Goal: Answer question/provide support: Share knowledge or assist other users

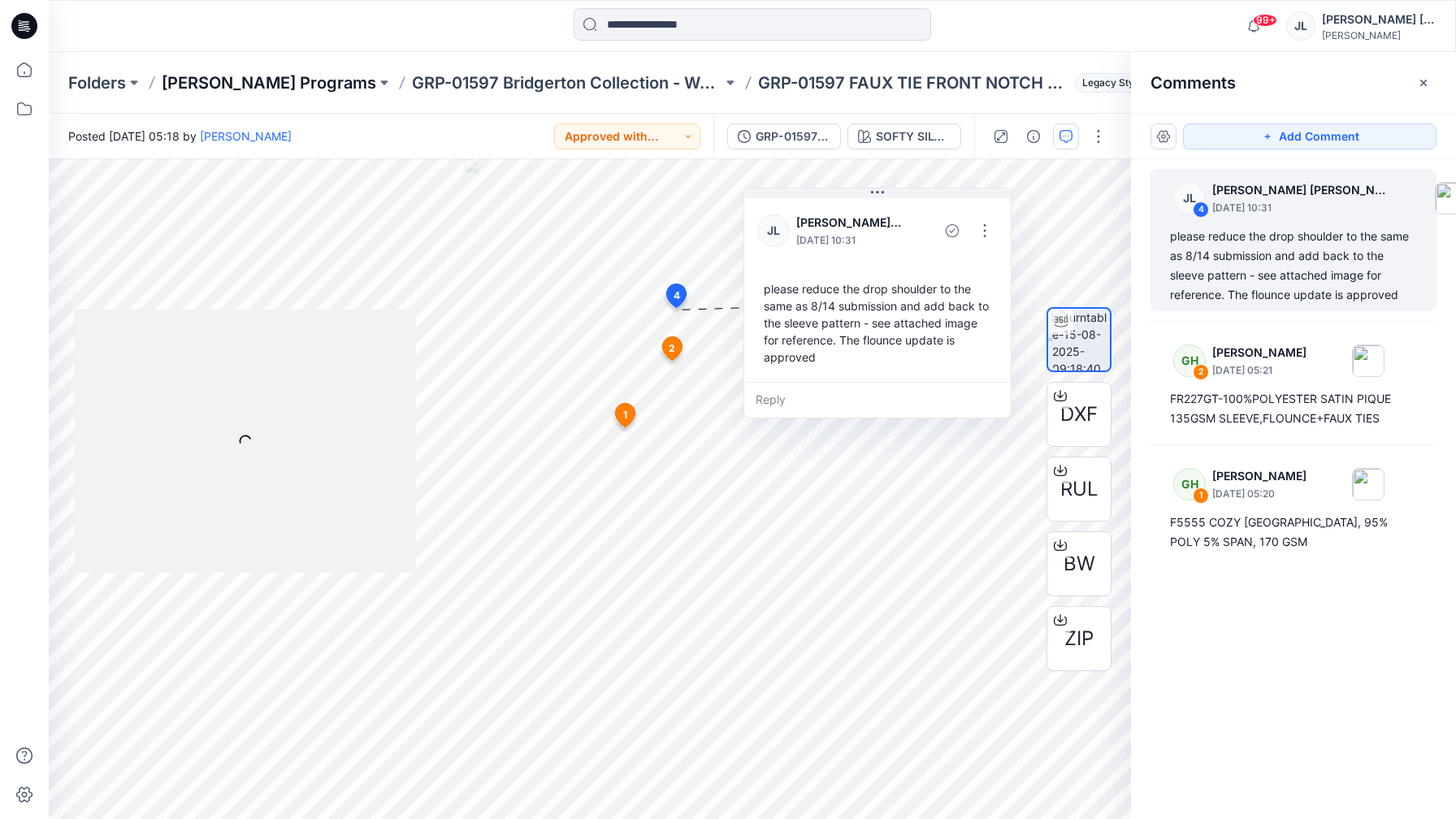
click at [227, 78] on p "[PERSON_NAME] Programs" at bounding box center [268, 83] width 214 height 22
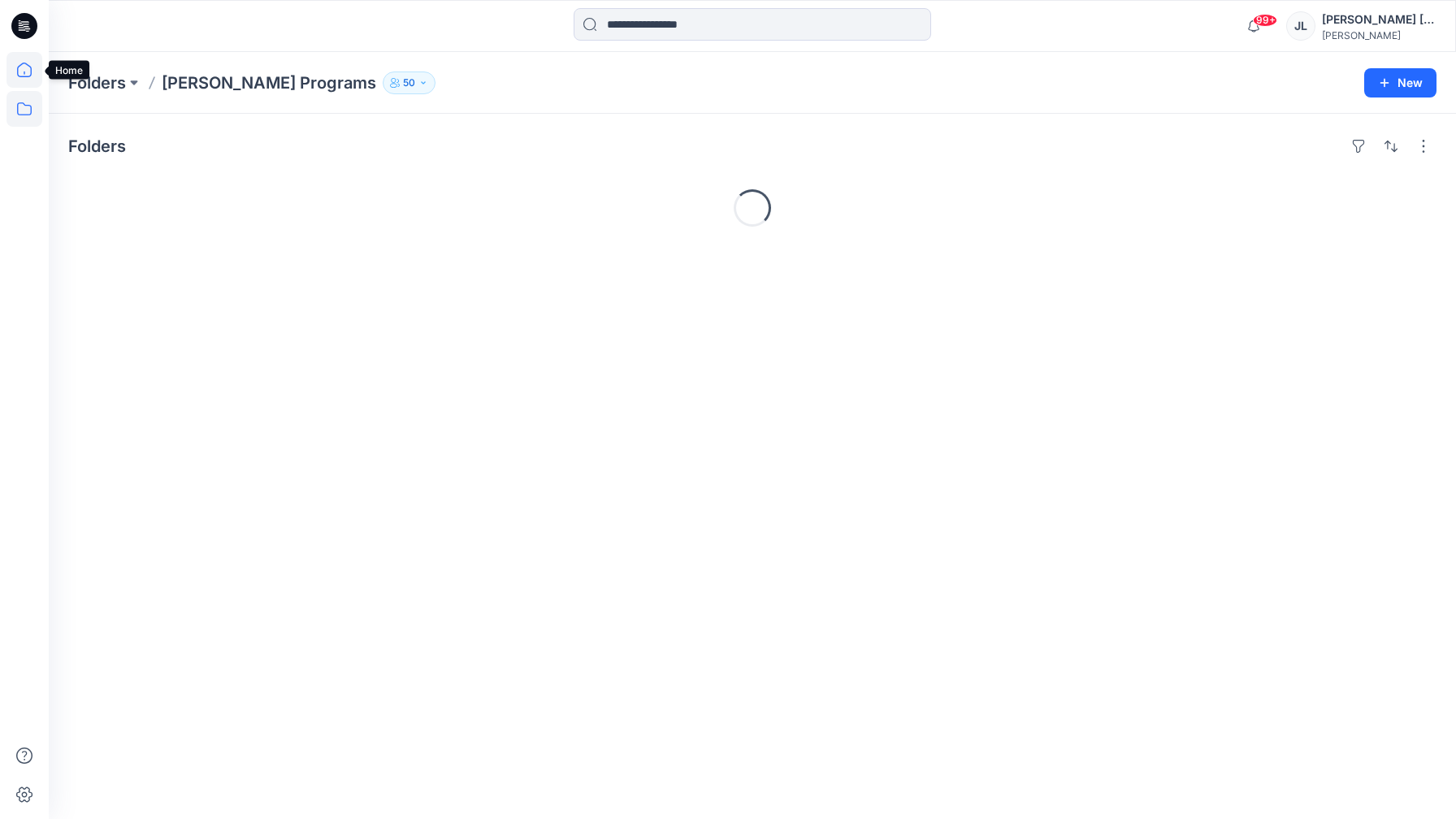
click at [13, 72] on icon at bounding box center [25, 70] width 36 height 36
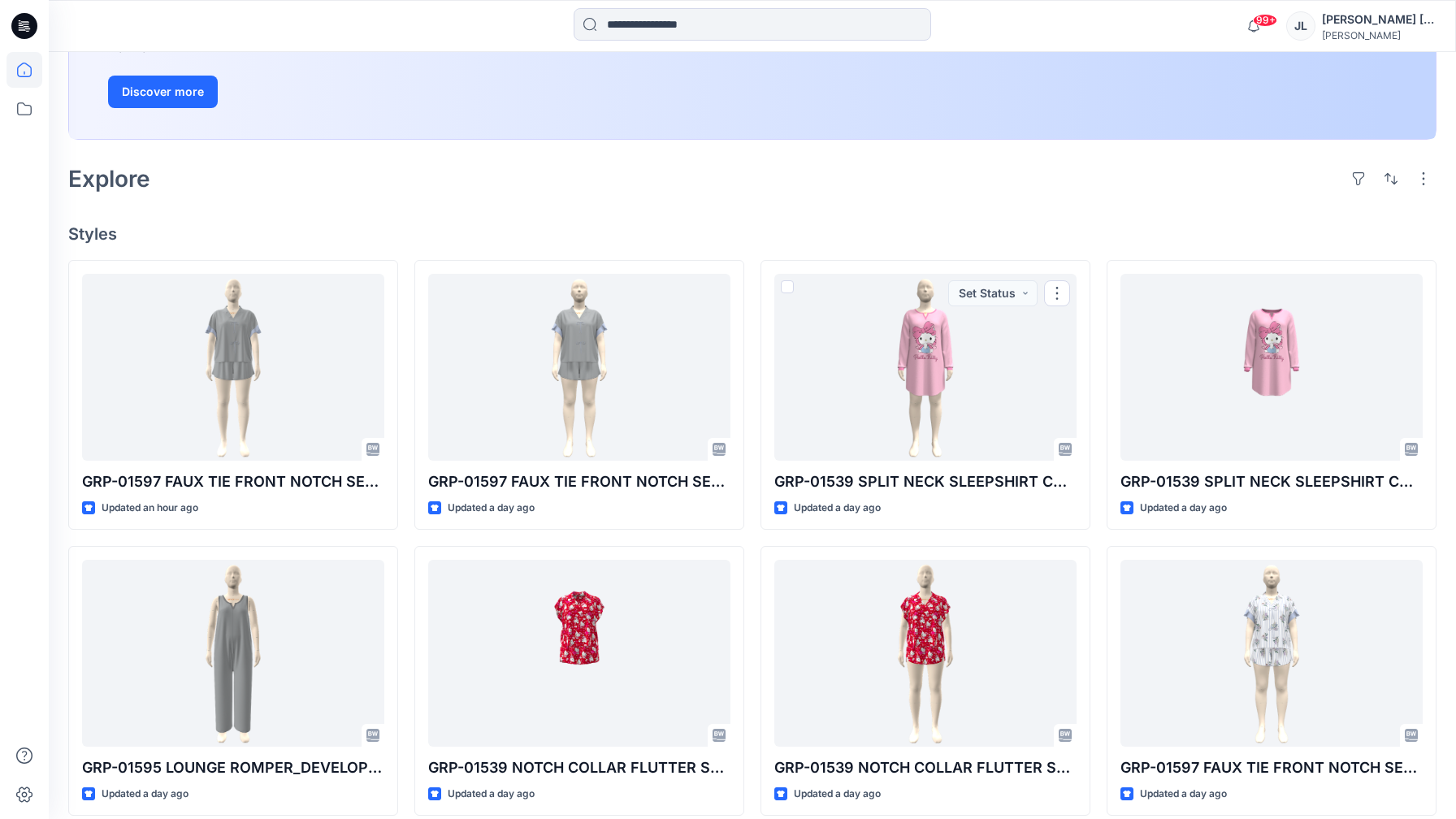
scroll to position [345, 0]
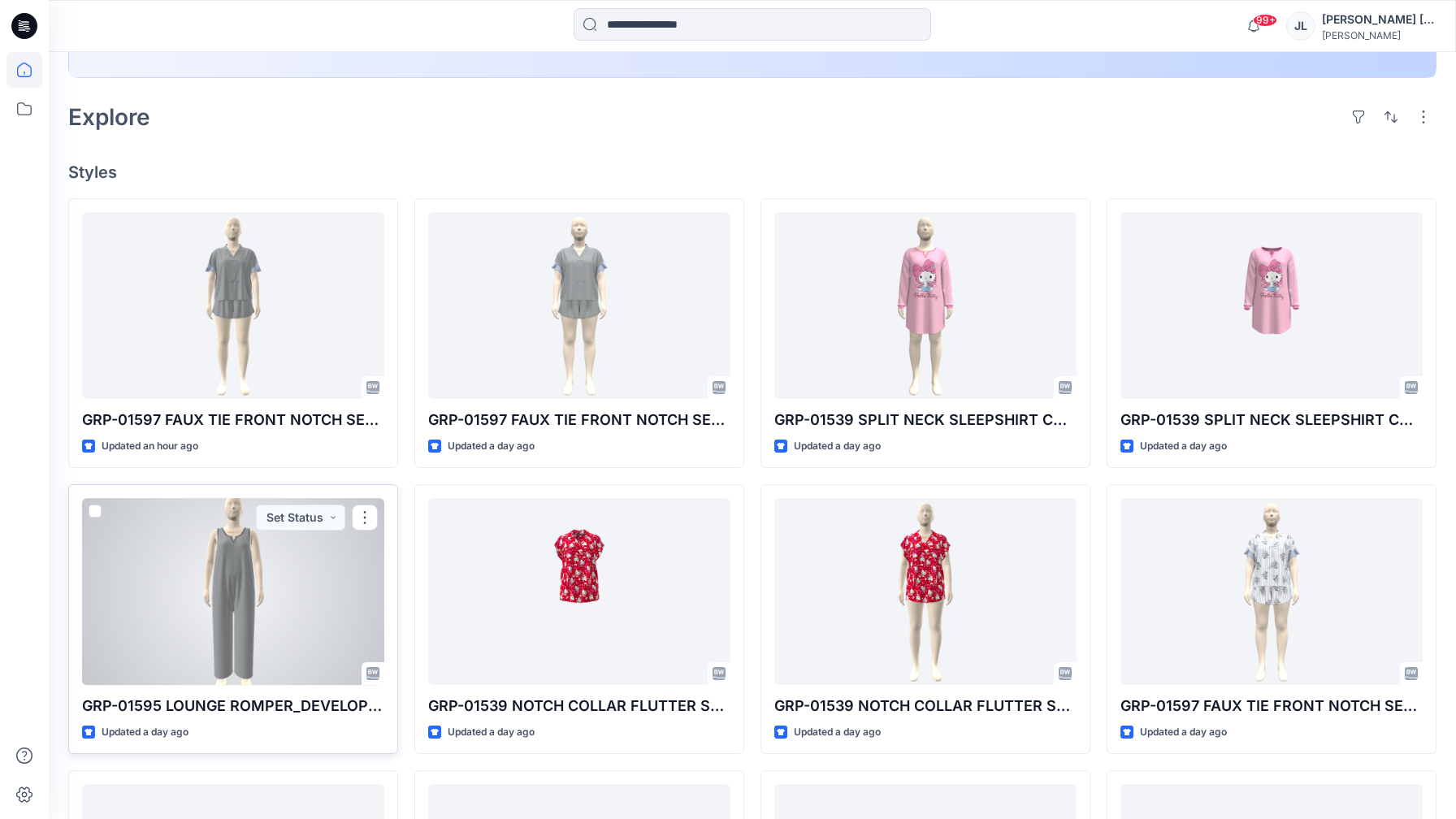
click at [289, 679] on div at bounding box center [232, 591] width 302 height 187
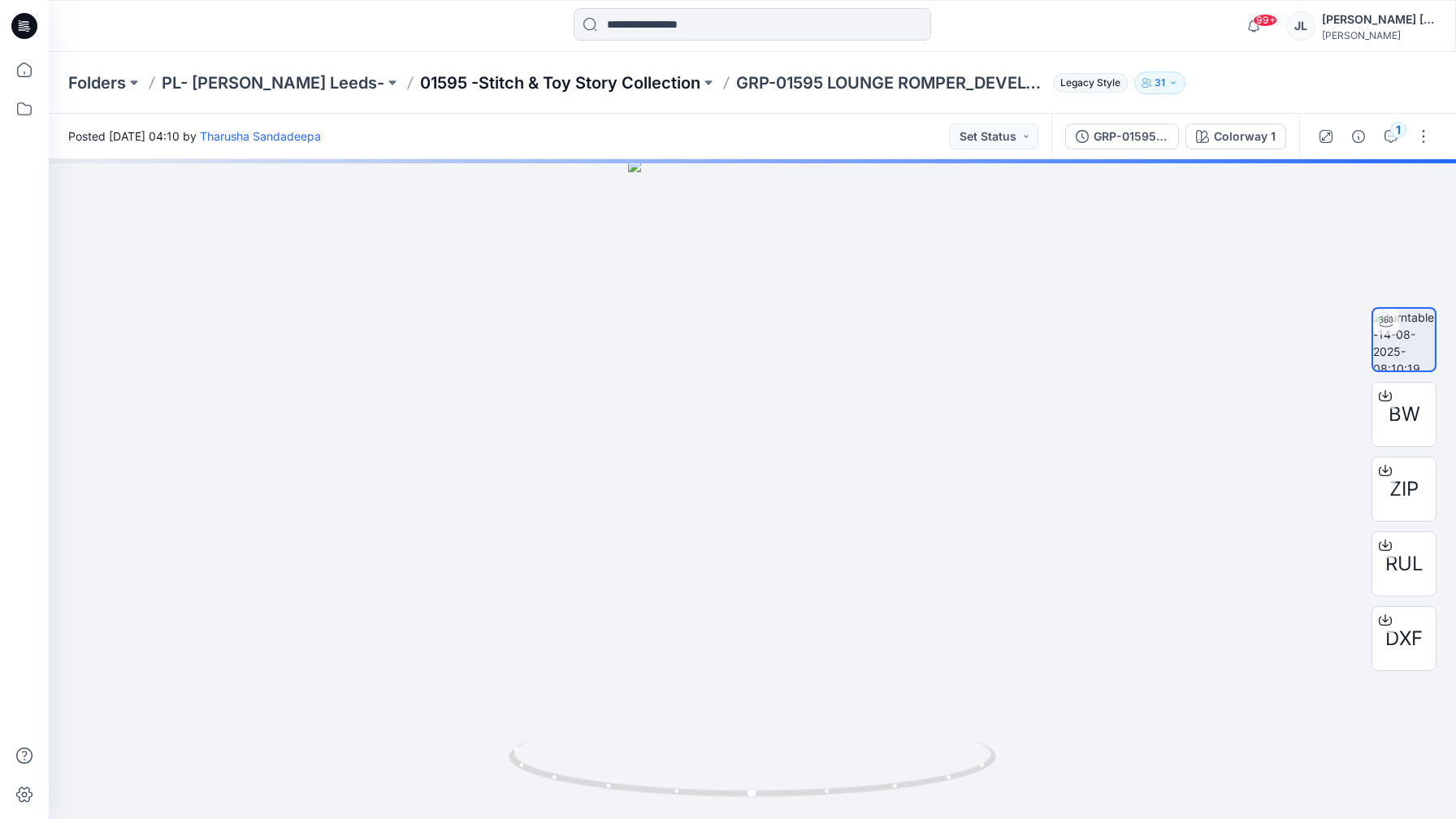
click at [541, 83] on p "01595 -Stitch & Toy Story Collection" at bounding box center [560, 83] width 280 height 22
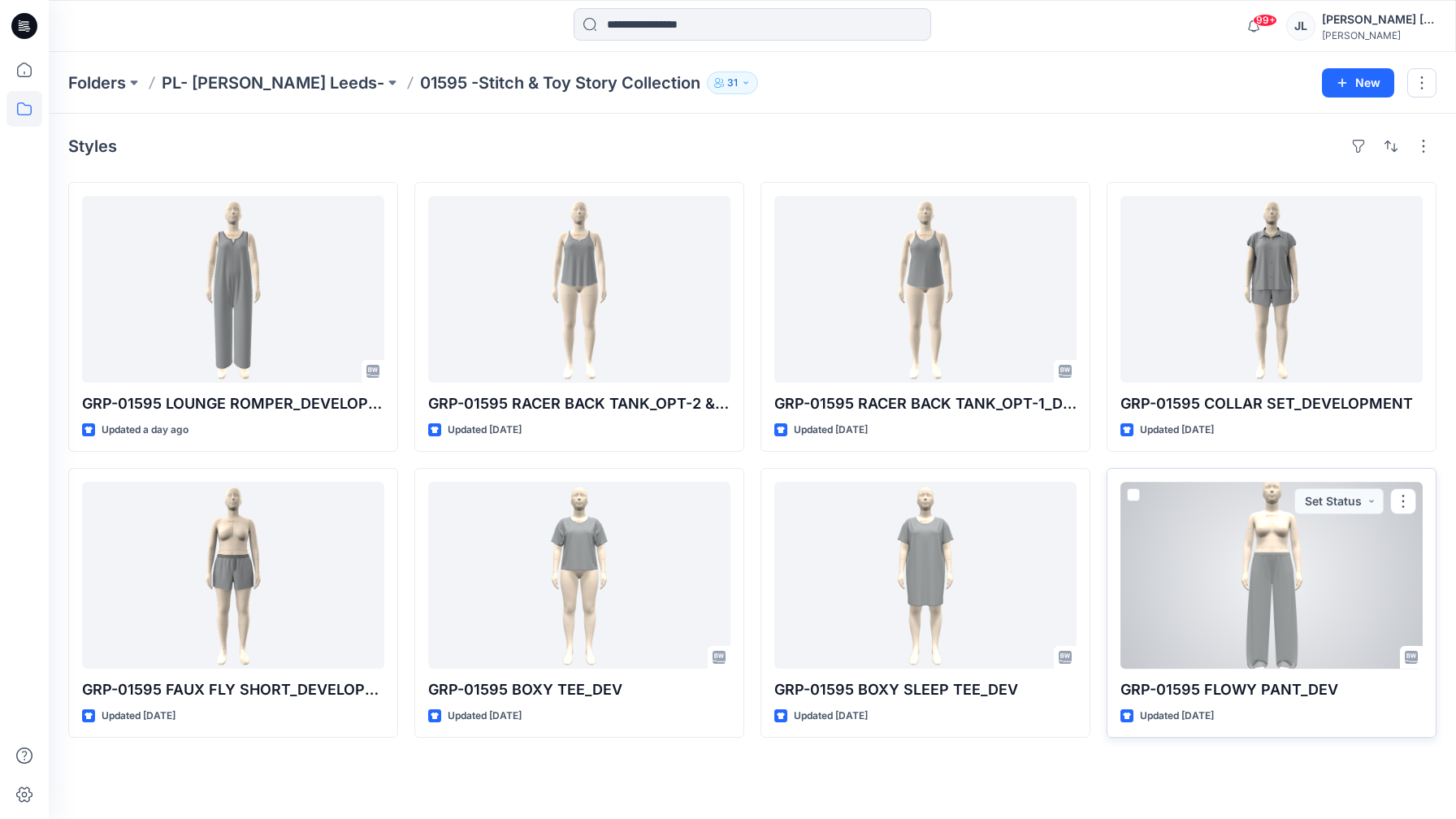
click at [1254, 601] on div at bounding box center [1271, 575] width 302 height 187
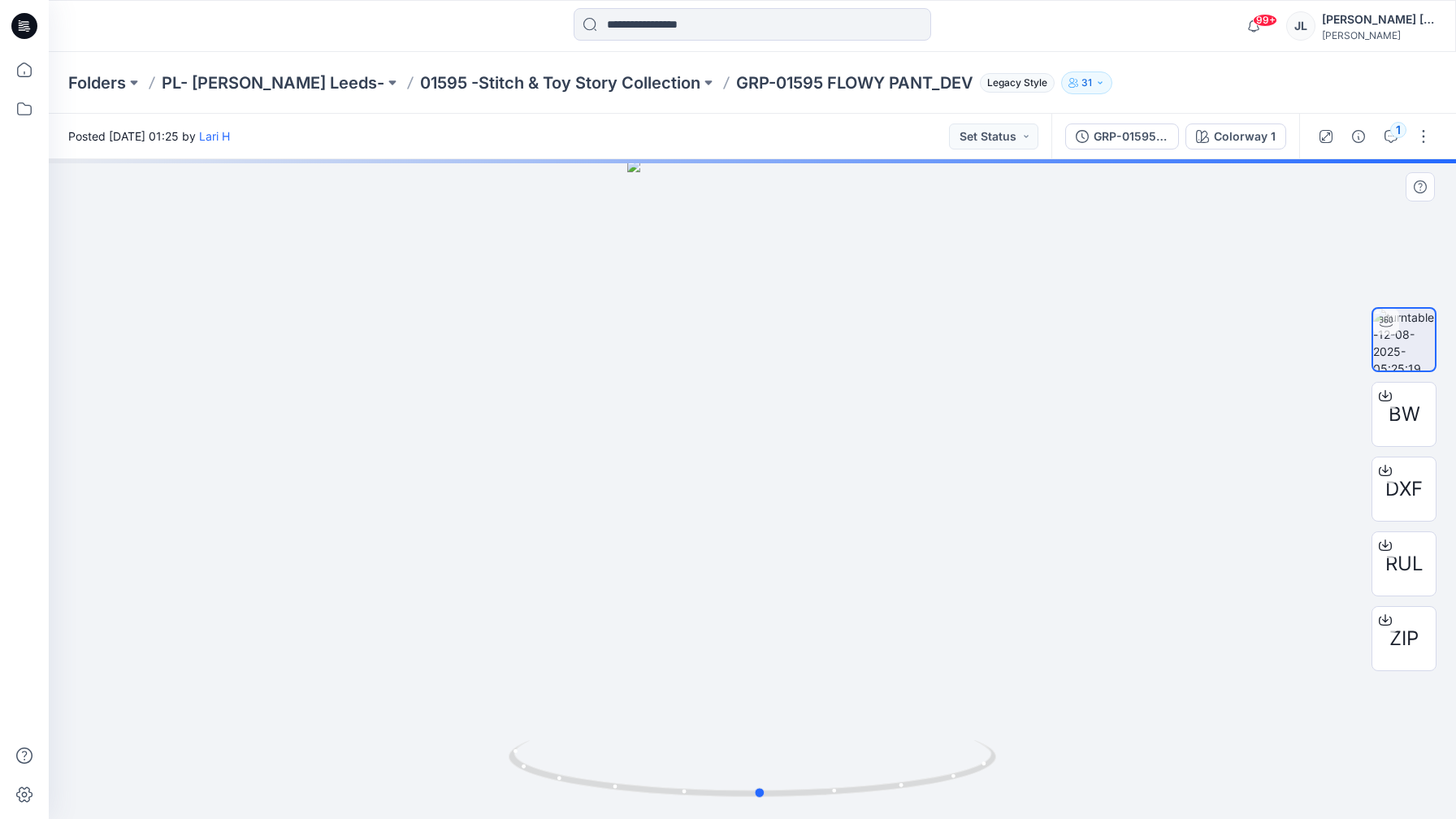
drag, startPoint x: 858, startPoint y: 795, endPoint x: 866, endPoint y: 662, distance: 133.2
click at [866, 662] on div at bounding box center [753, 489] width 1407 height 660
click at [975, 140] on button "Set Status" at bounding box center [993, 137] width 89 height 26
click at [959, 212] on p "Approved" at bounding box center [953, 212] width 52 height 22
click at [522, 94] on div "Folders PL- [PERSON_NAME] Leeds- 01595 -Stitch & Toy Story Collection GRP-01595…" at bounding box center [753, 83] width 1407 height 62
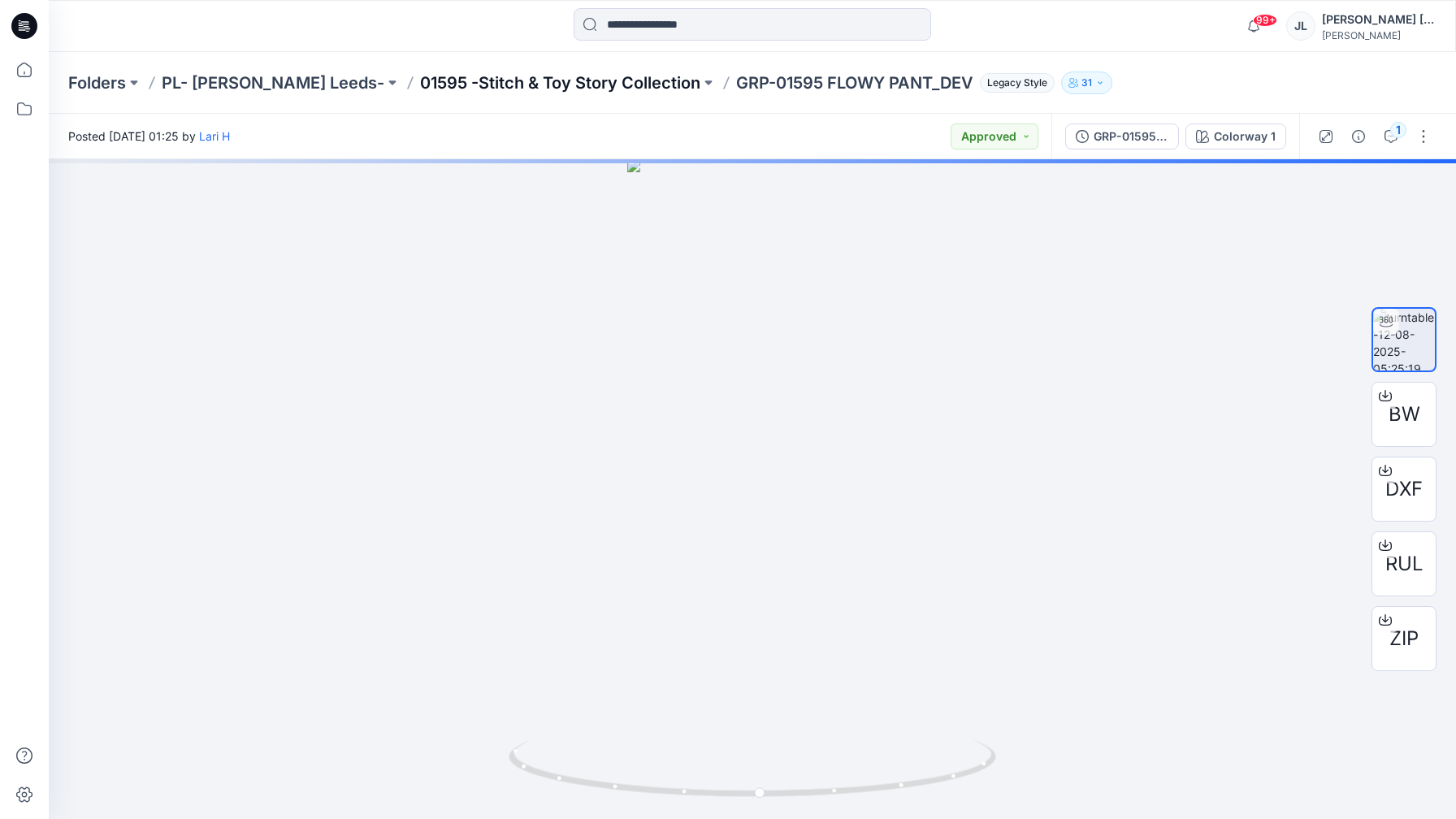
click at [527, 83] on p "01595 -Stitch & Toy Story Collection" at bounding box center [560, 83] width 280 height 22
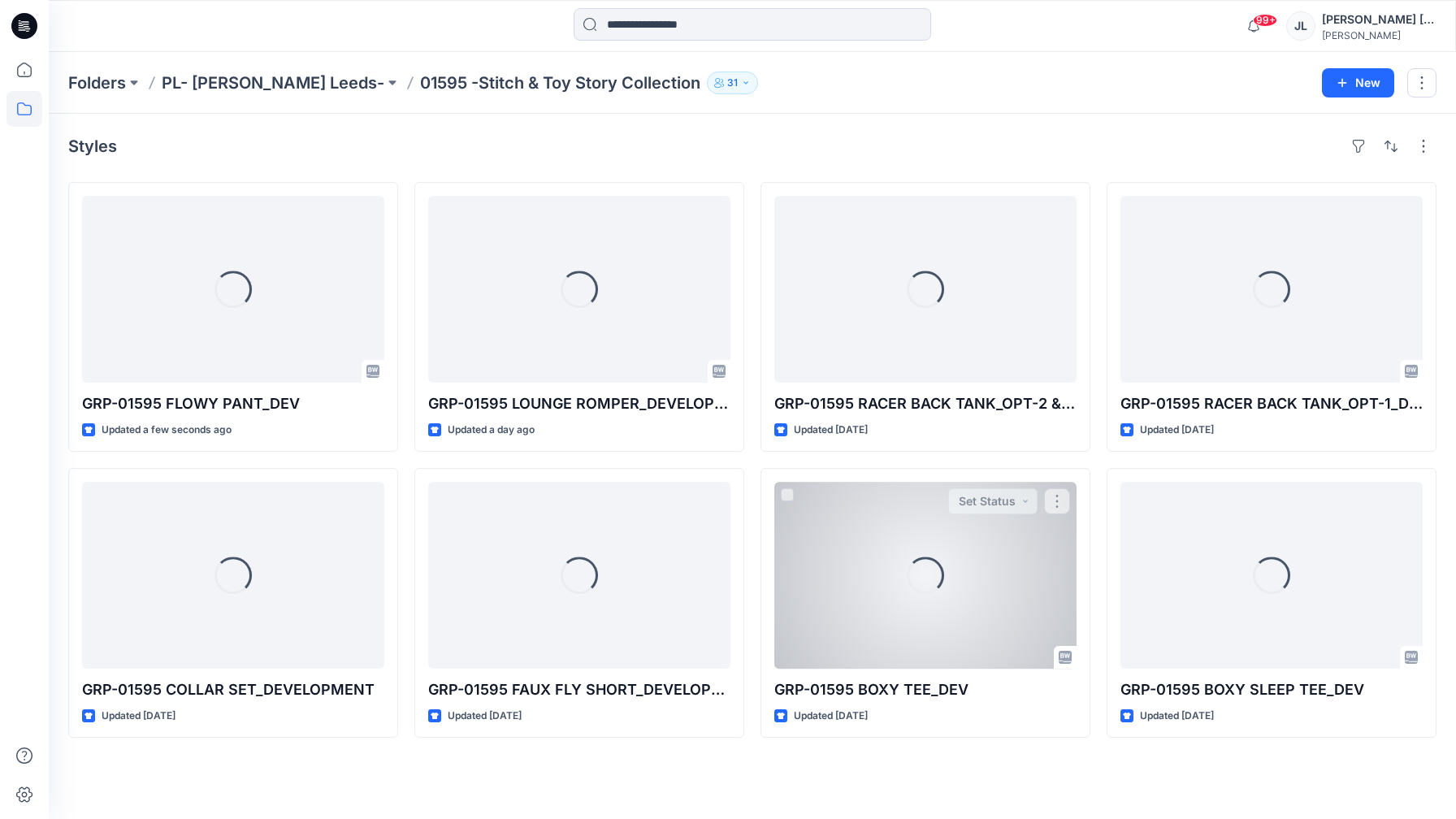
click at [897, 507] on div "Loading..." at bounding box center [925, 575] width 302 height 187
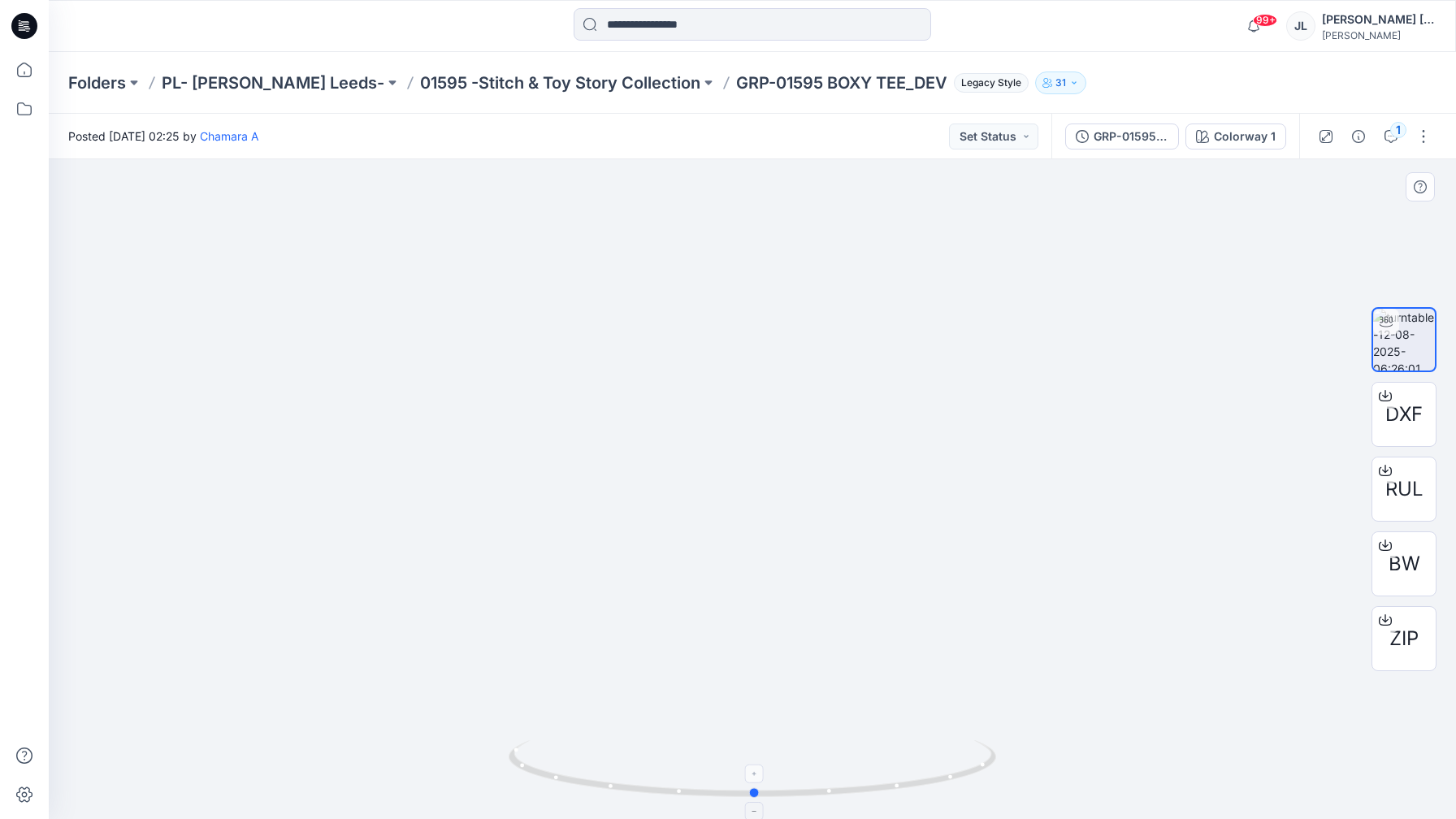
click at [636, 796] on icon at bounding box center [753, 771] width 491 height 61
click at [688, 348] on img at bounding box center [752, 472] width 274 height 694
click at [740, 458] on img at bounding box center [752, 473] width 274 height 693
click at [1007, 148] on button "Set Status" at bounding box center [993, 137] width 89 height 26
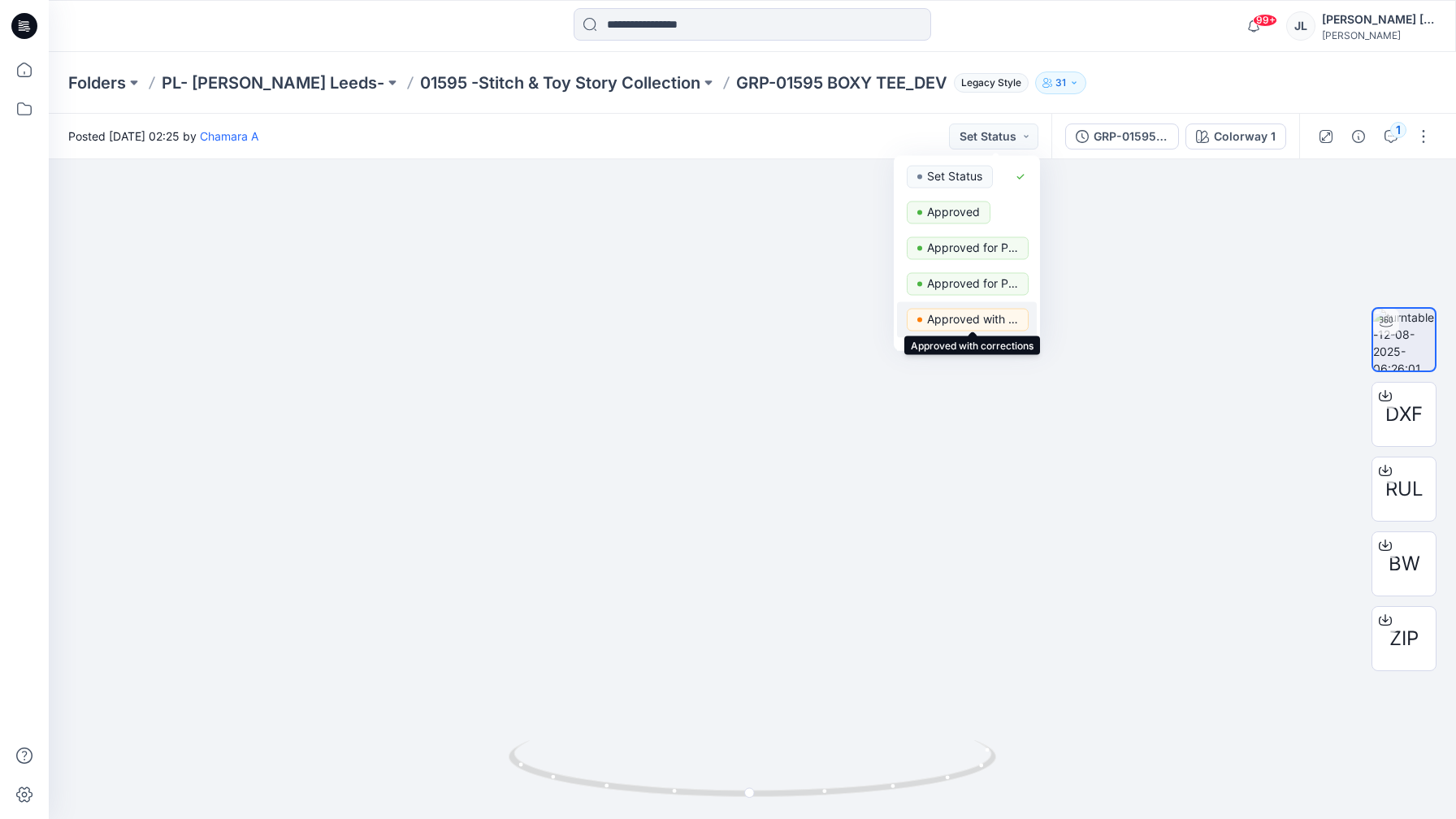
click at [991, 319] on p "Approved with corrections" at bounding box center [973, 319] width 91 height 22
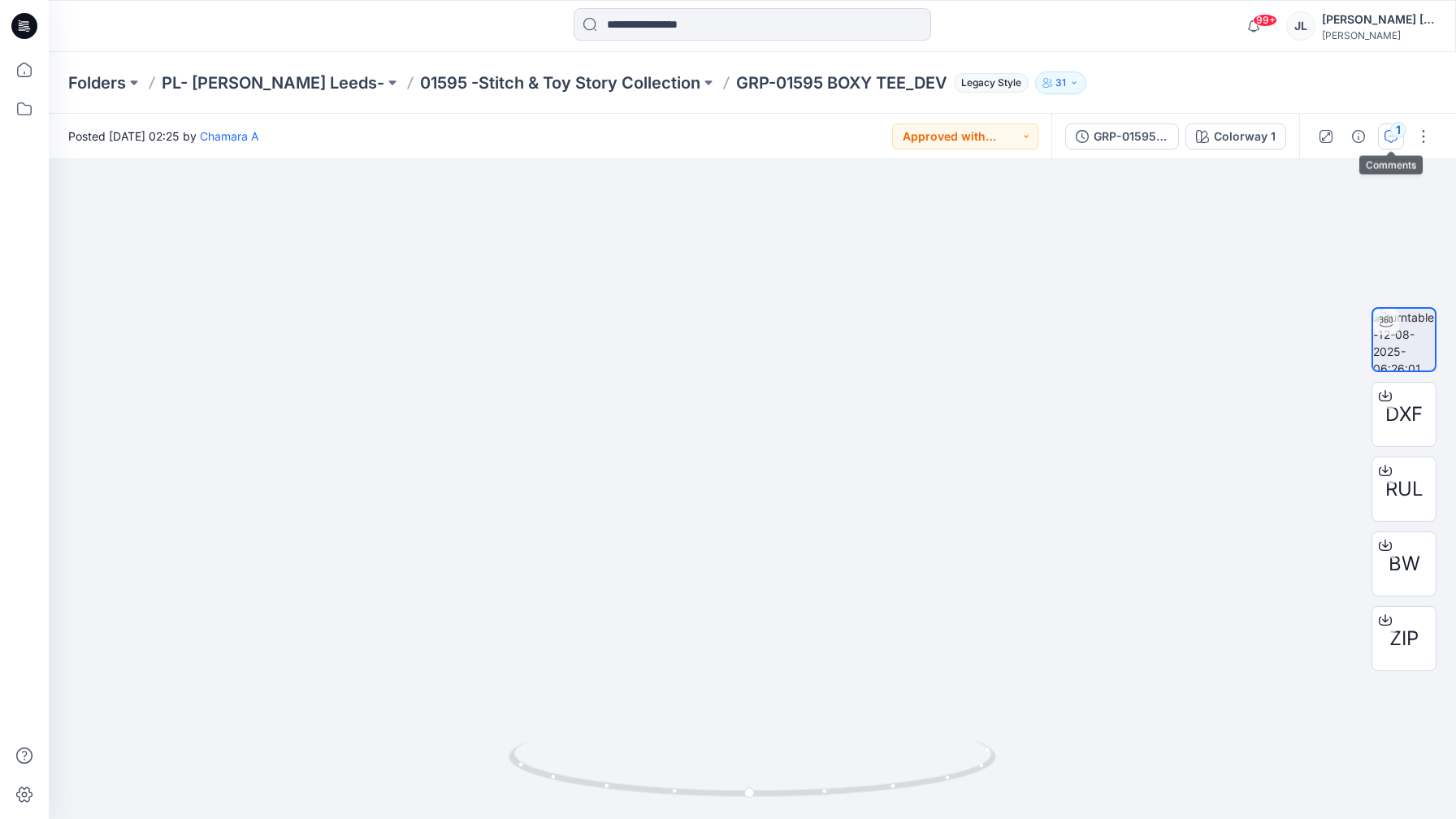
click at [1391, 142] on icon "button" at bounding box center [1391, 136] width 13 height 13
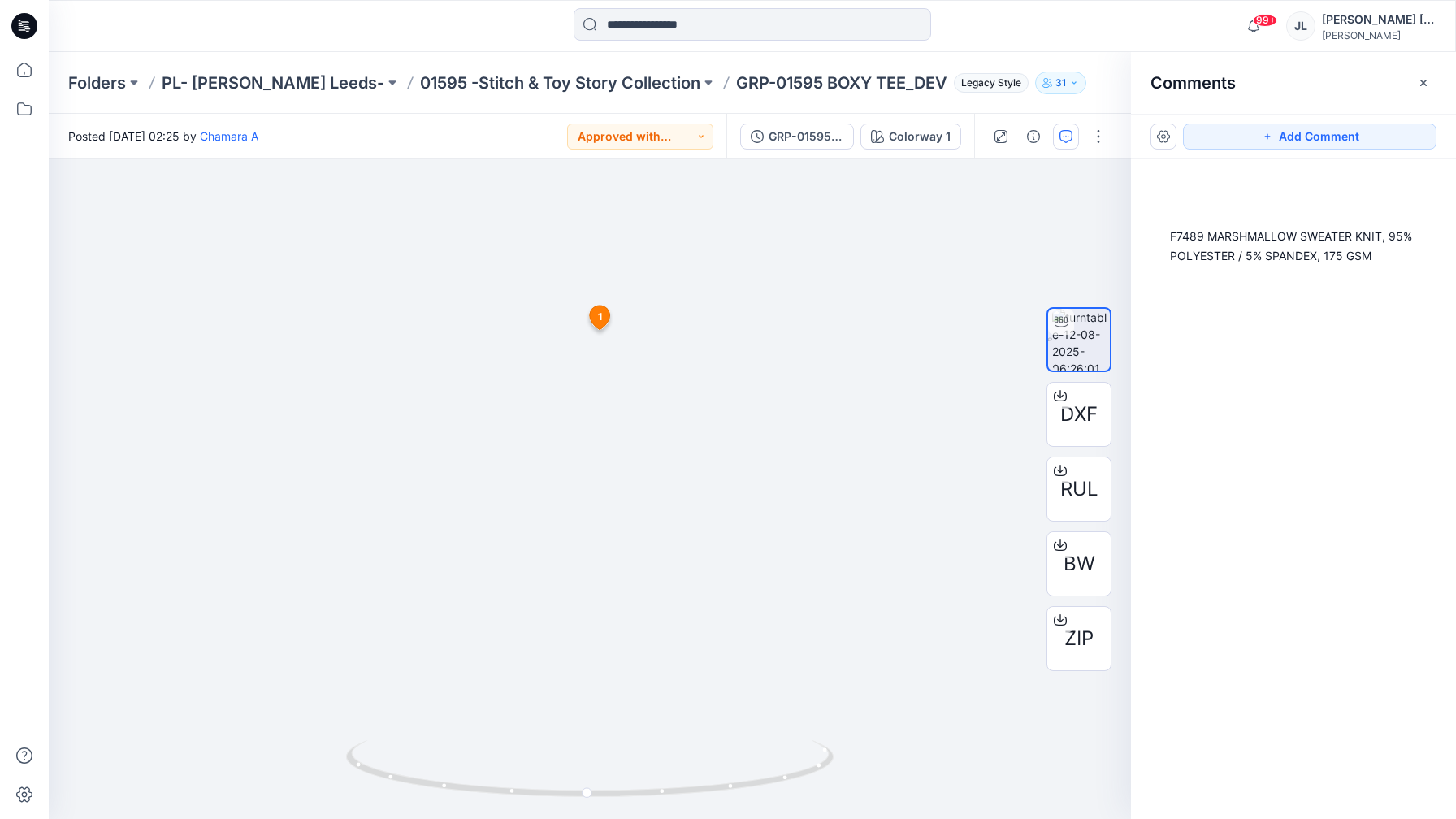
click at [1328, 156] on div "Add Comment" at bounding box center [1293, 136] width 325 height 46
click at [1324, 132] on button "Add Comment" at bounding box center [1309, 137] width 254 height 26
click at [525, 349] on div "2 1 Chamara A [DATE] 02:27 F7489 MARSHMALLOW SWEATER KNIT, 95% POLYESTER / 5% S…" at bounding box center [590, 489] width 1082 height 660
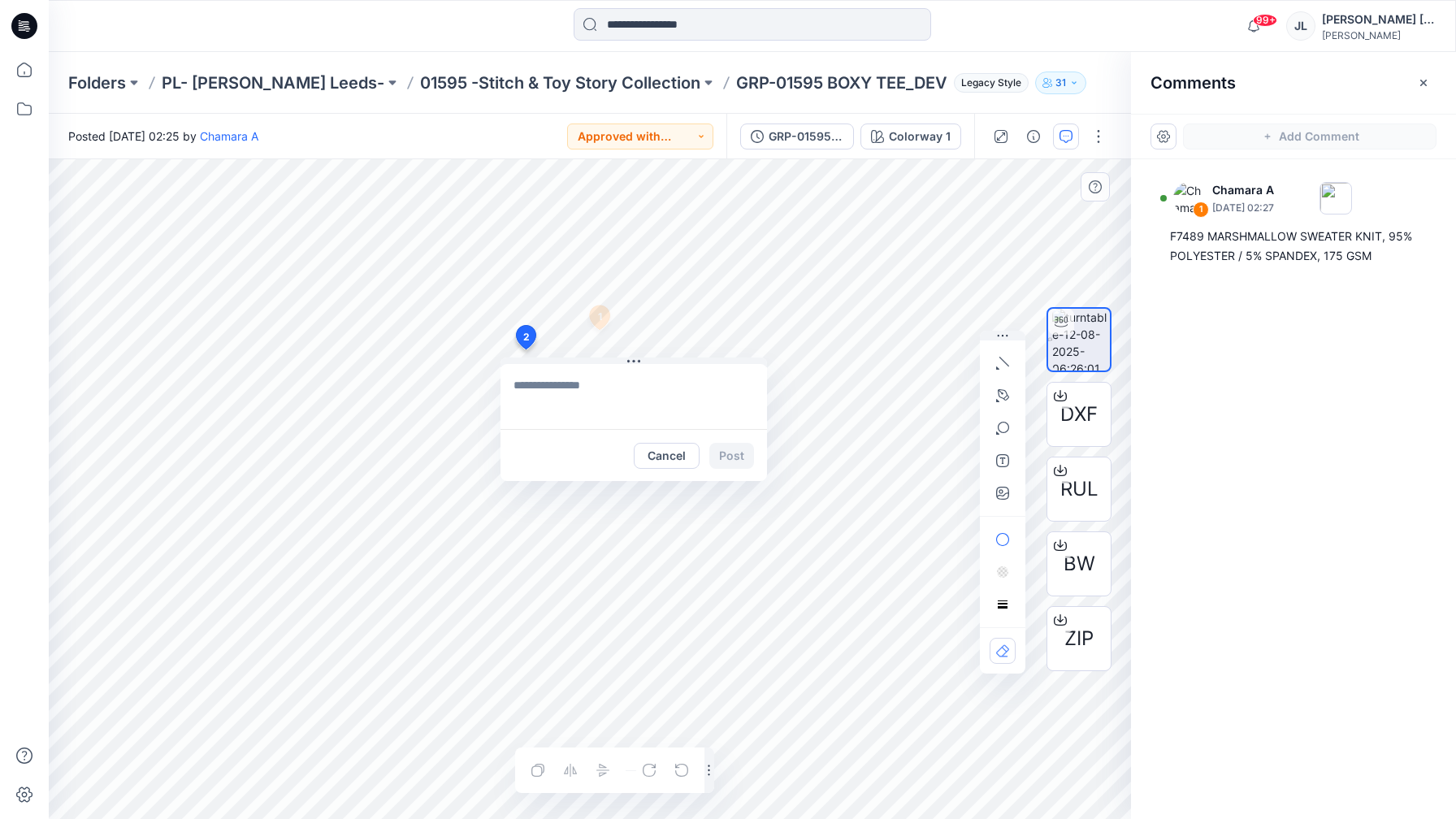
click at [561, 393] on textarea at bounding box center [634, 397] width 267 height 65
type textarea "**********"
click at [727, 465] on button "Post" at bounding box center [732, 456] width 45 height 26
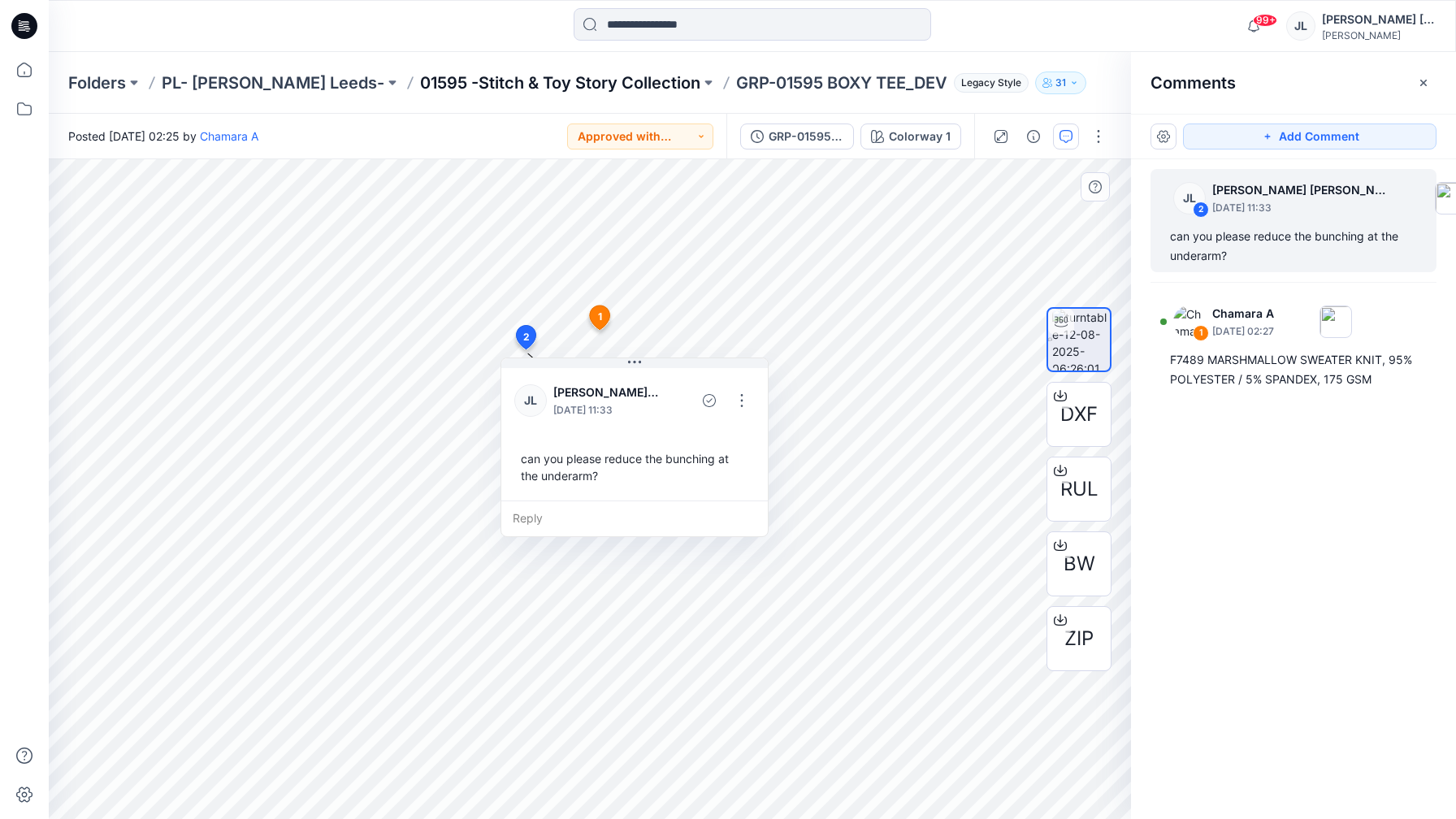
click at [420, 77] on p "01595 -Stitch & Toy Story Collection" at bounding box center [560, 83] width 280 height 22
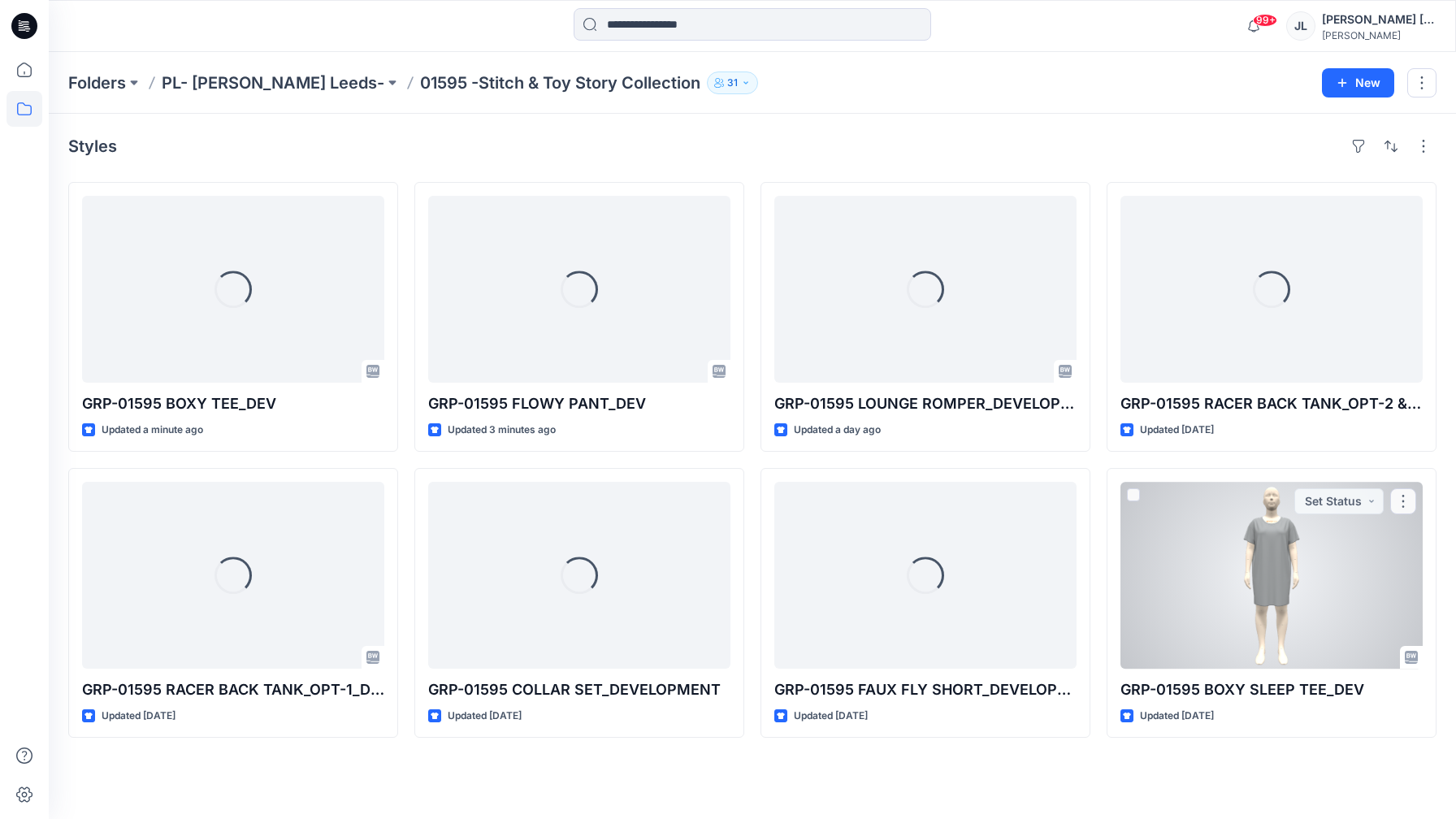
click at [1162, 516] on div at bounding box center [1271, 575] width 302 height 187
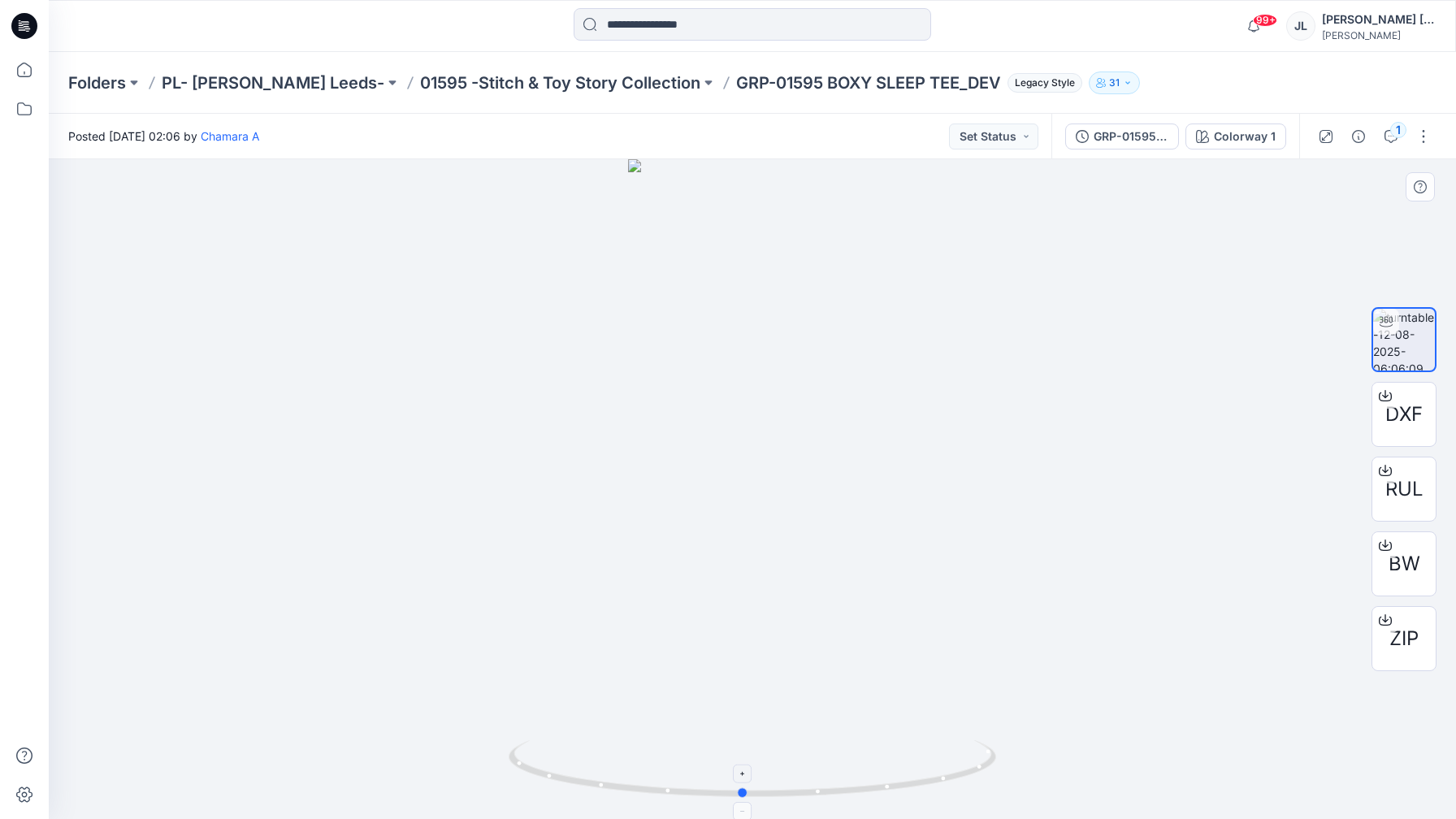
drag, startPoint x: 689, startPoint y: 782, endPoint x: 679, endPoint y: 743, distance: 40.3
click at [679, 743] on icon at bounding box center [753, 771] width 491 height 61
click at [998, 126] on button "Set Status" at bounding box center [993, 137] width 89 height 26
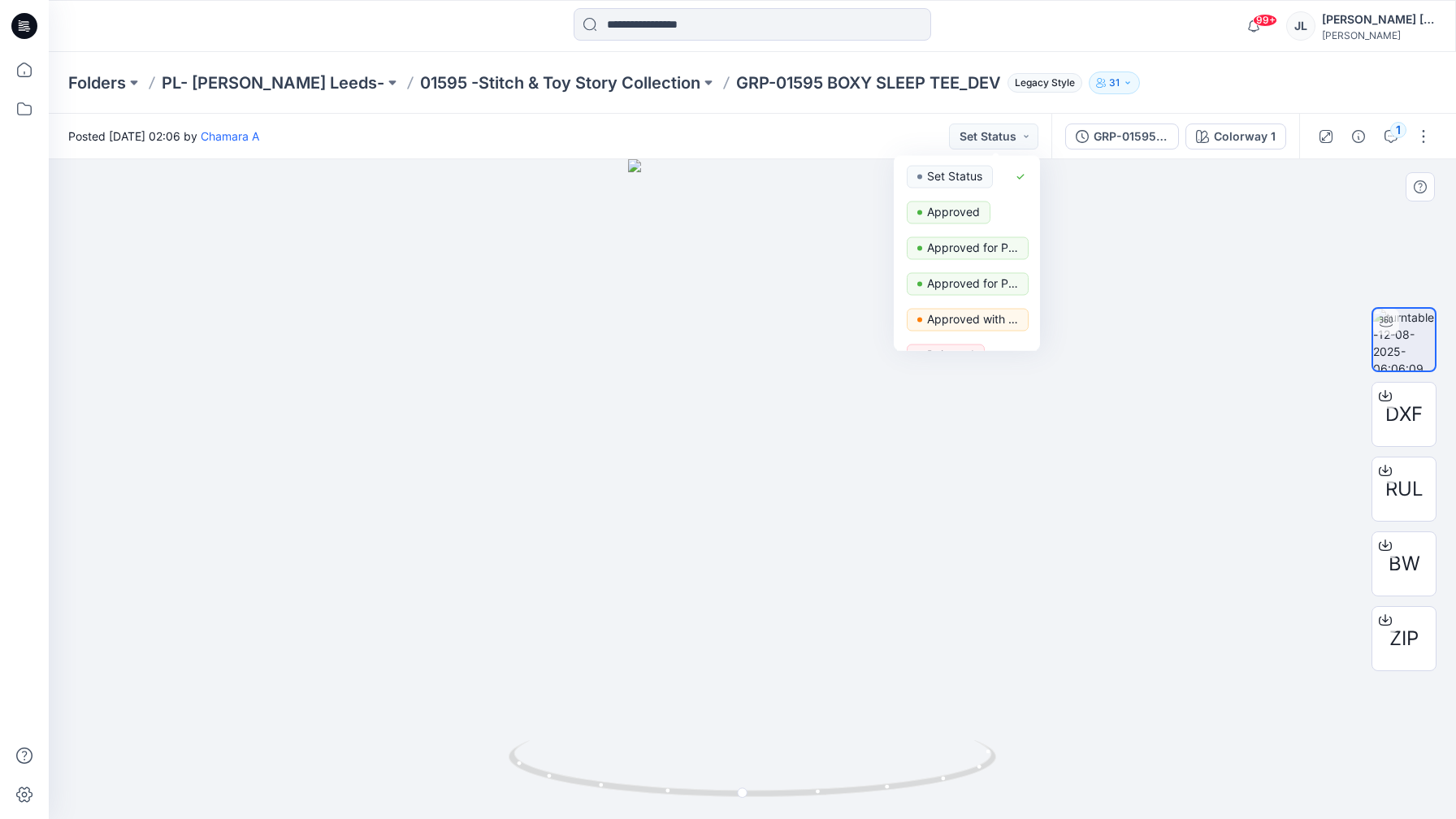
click at [954, 440] on div at bounding box center [753, 489] width 1407 height 660
click at [860, 391] on div at bounding box center [753, 489] width 1407 height 660
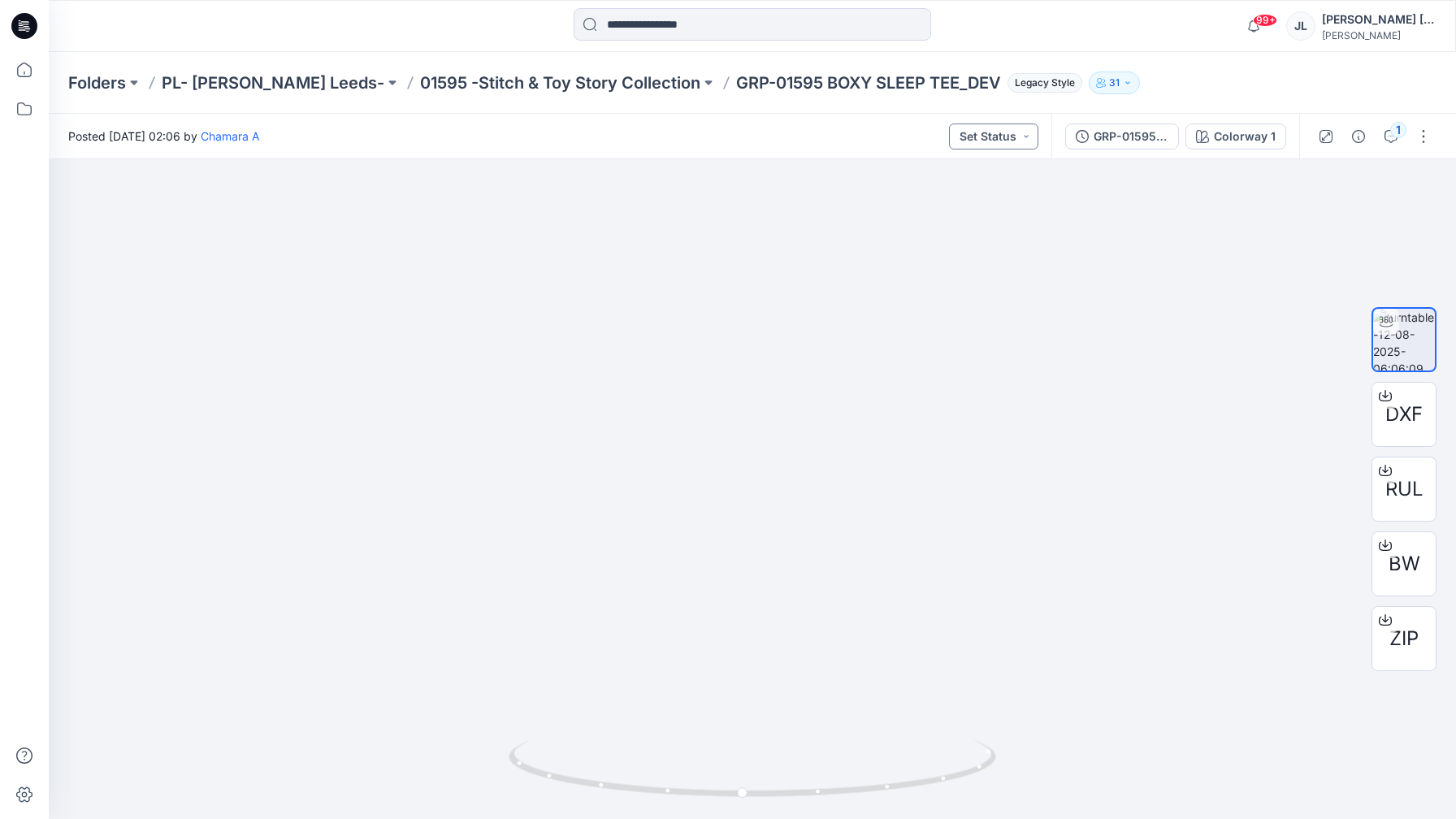
click at [1000, 135] on button "Set Status" at bounding box center [993, 137] width 89 height 26
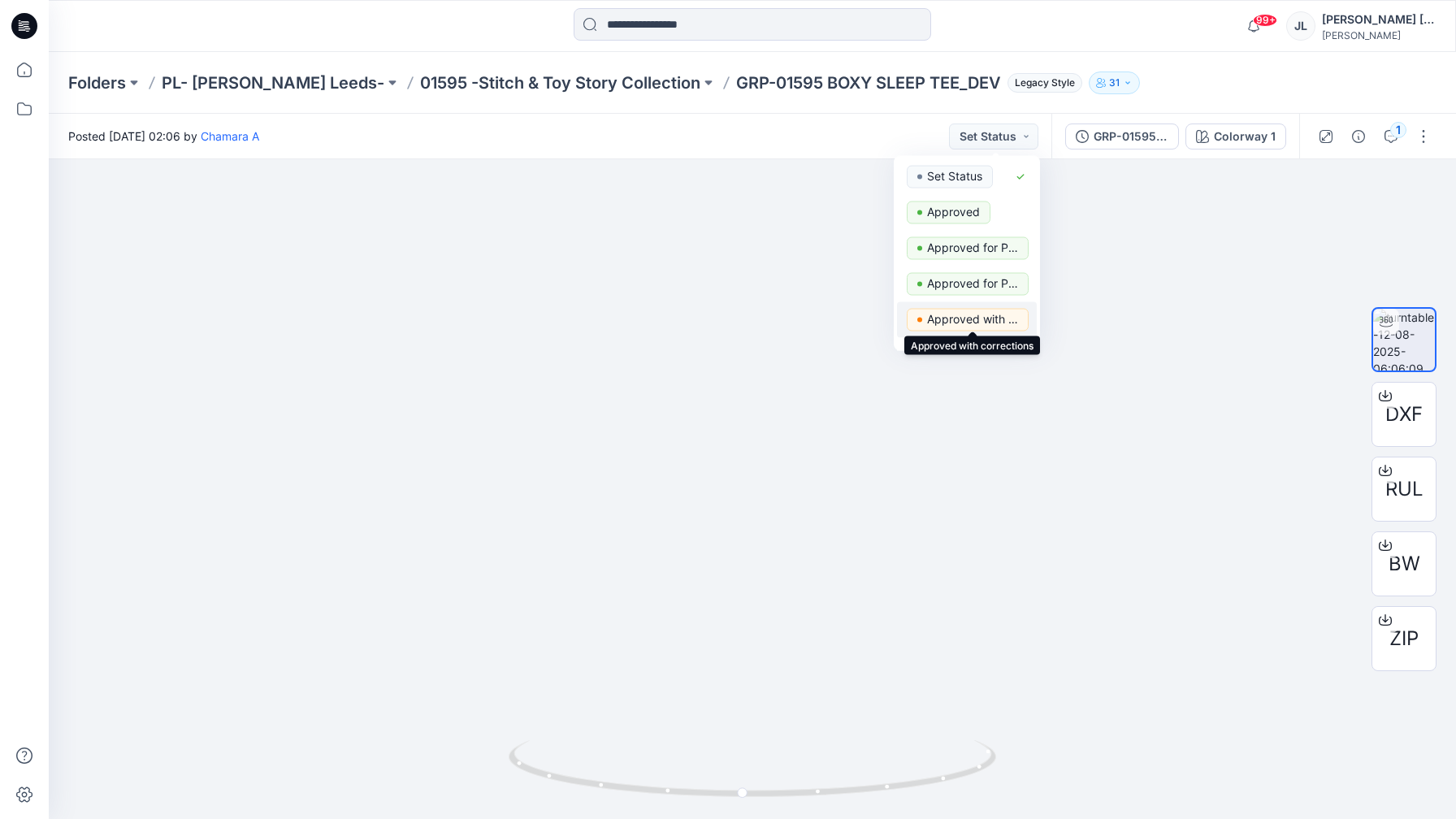
click at [984, 316] on p "Approved with corrections" at bounding box center [973, 319] width 91 height 22
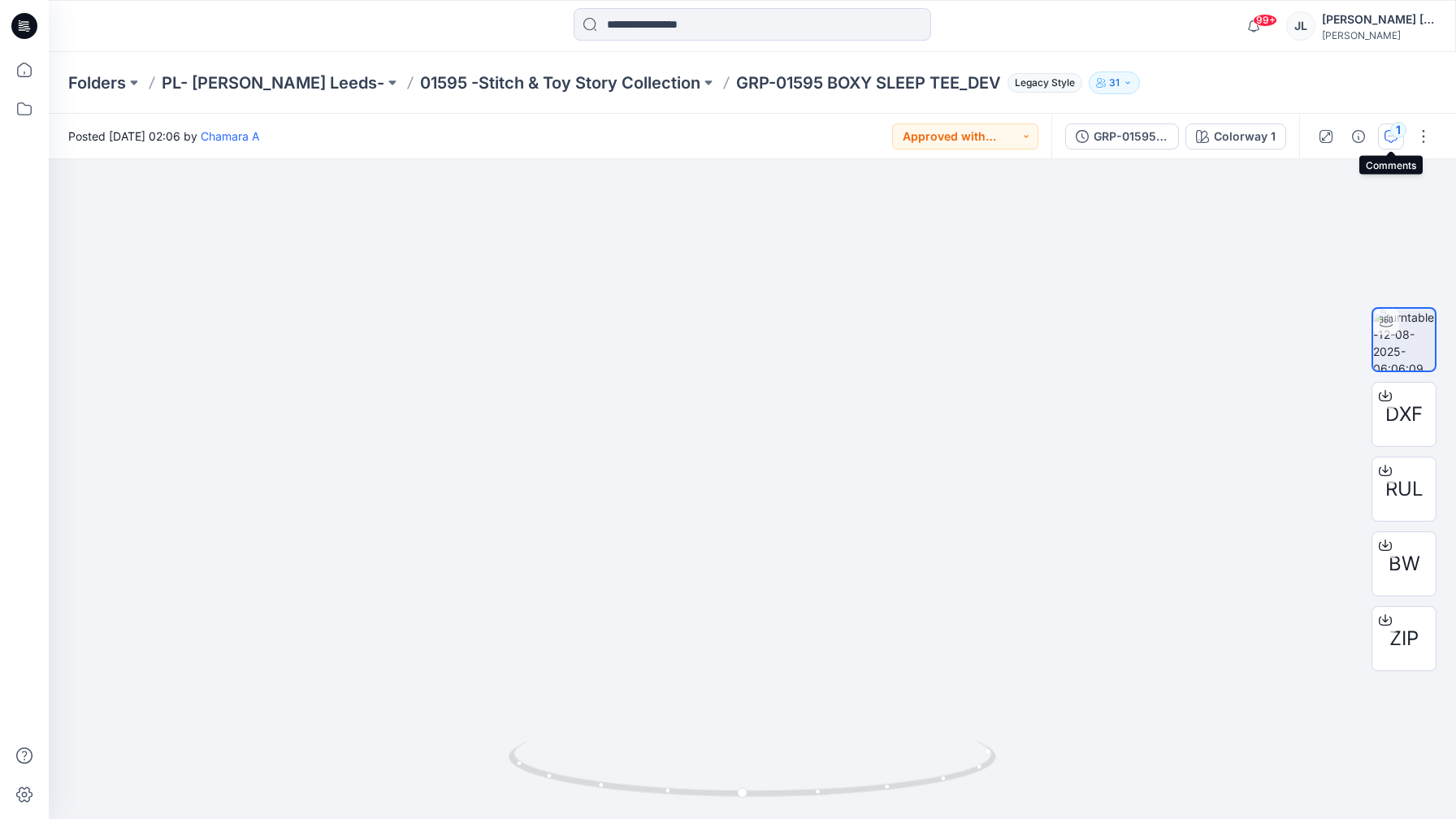
click at [1387, 132] on icon "button" at bounding box center [1391, 136] width 13 height 13
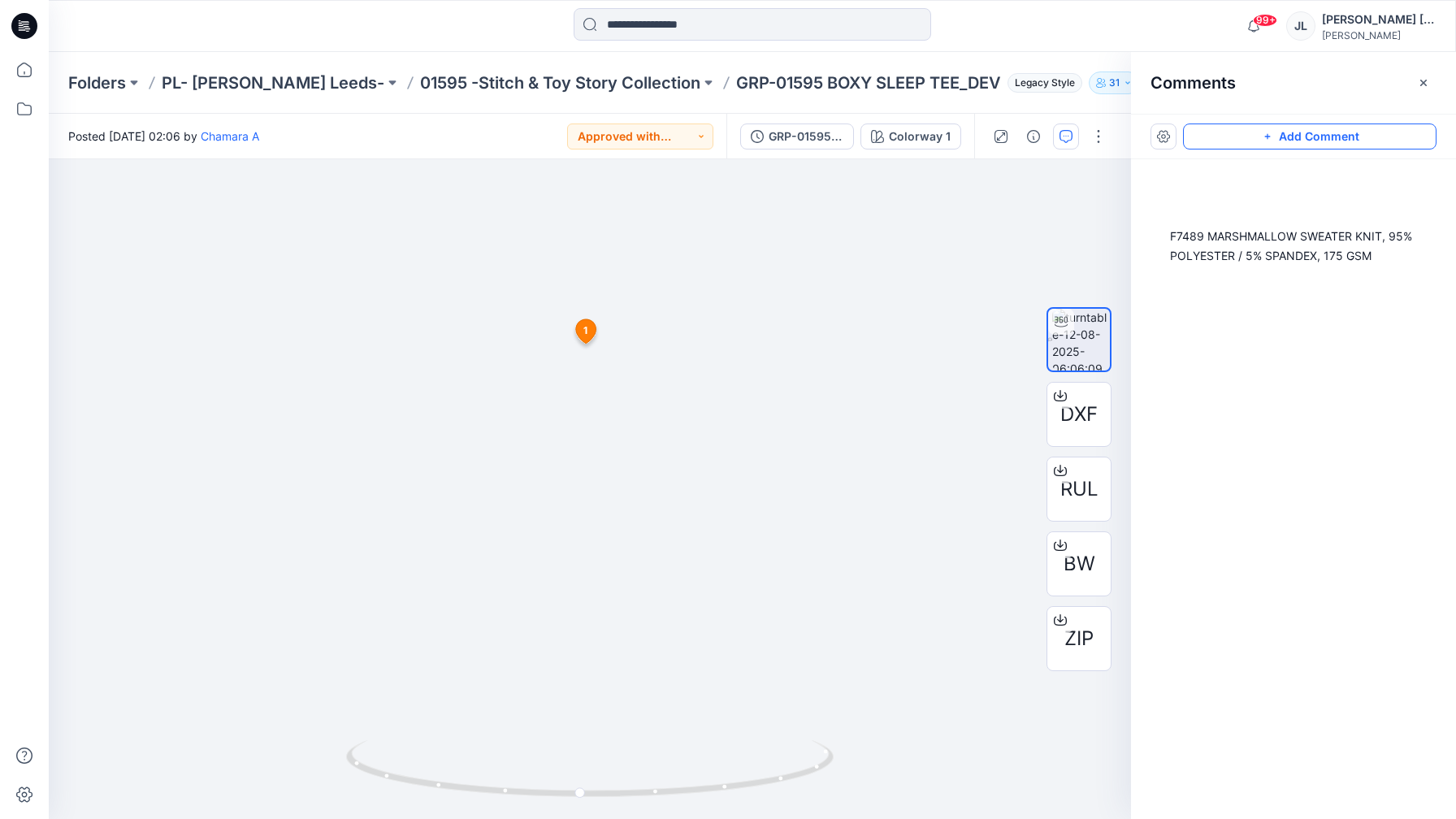
click at [1369, 131] on button "Add Comment" at bounding box center [1309, 137] width 254 height 26
click at [671, 520] on div "2 1 Chamara A [DATE] 02:06 F7489 MARSHMALLOW SWEATER KNIT, 95% POLYESTER / 5% S…" at bounding box center [590, 489] width 1082 height 660
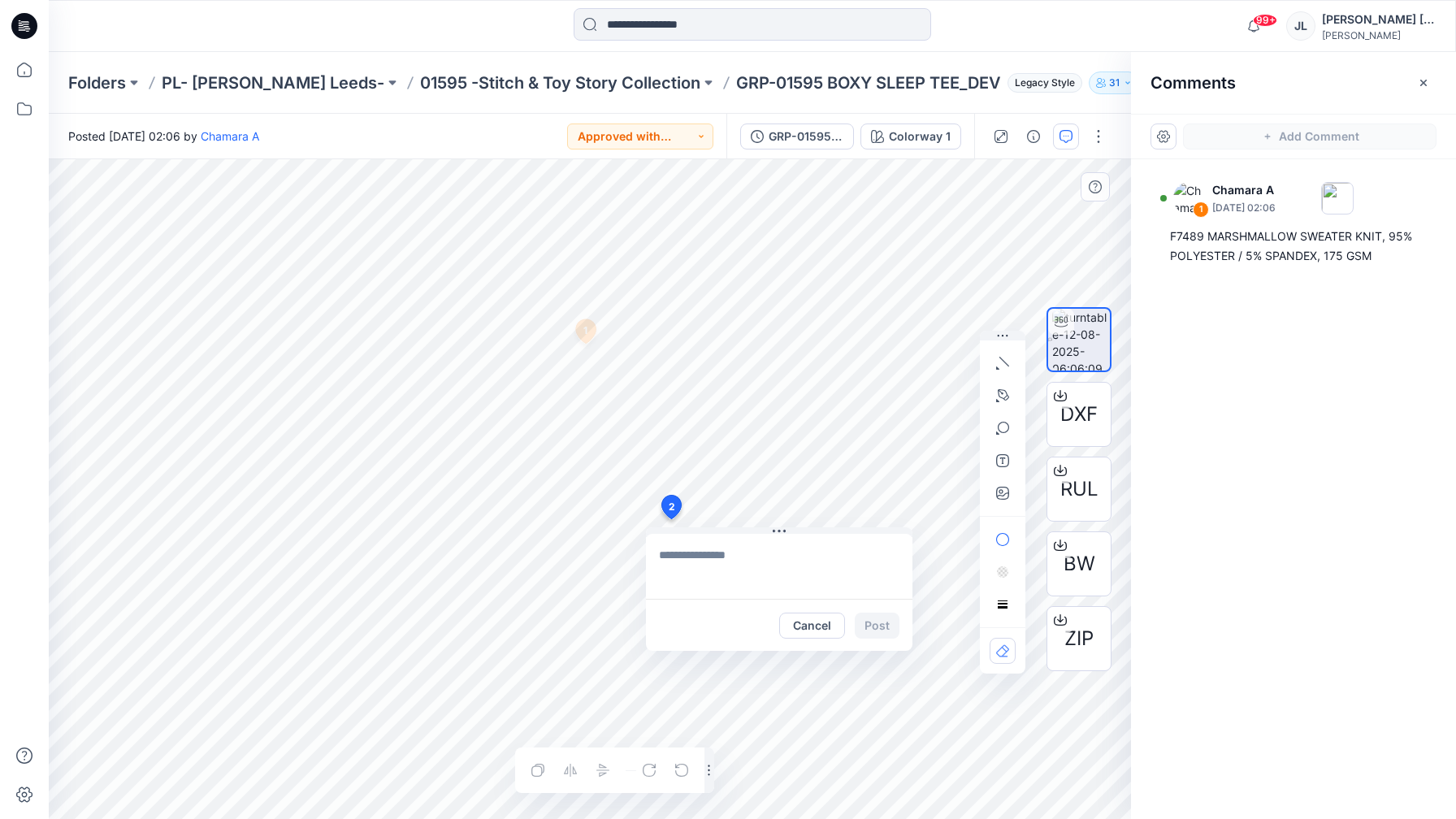
click at [702, 560] on textarea at bounding box center [779, 567] width 267 height 65
click at [797, 573] on textarea "**********" at bounding box center [779, 567] width 267 height 65
click at [796, 571] on textarea "**********" at bounding box center [779, 567] width 267 height 65
type textarea "**********"
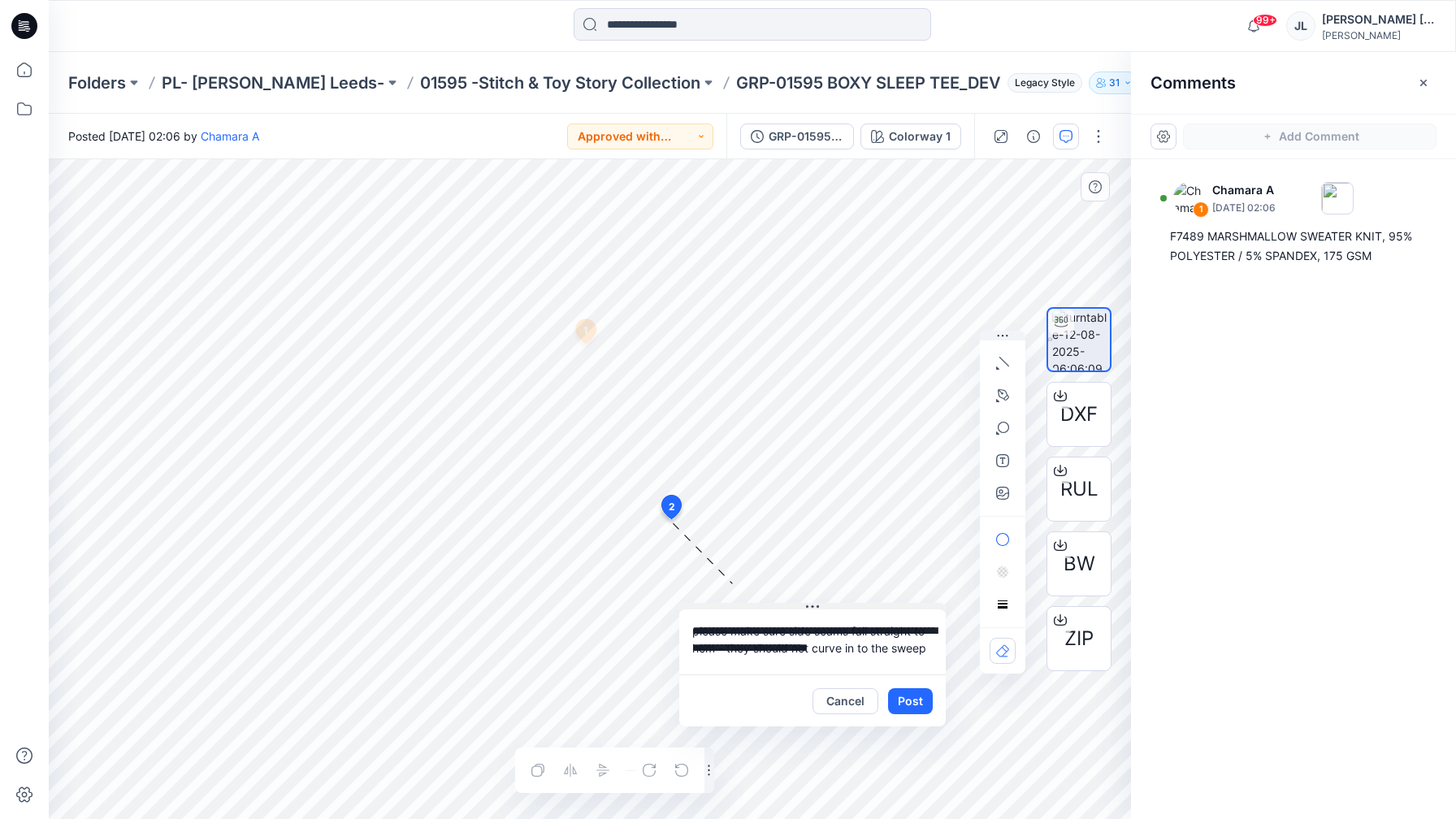
drag, startPoint x: 781, startPoint y: 529, endPoint x: 814, endPoint y: 605, distance: 82.9
click at [814, 605] on icon at bounding box center [812, 607] width 13 height 13
click at [998, 491] on icon "button" at bounding box center [1000, 491] width 4 height 4
type input"] "**********"
click at [920, 699] on button "Post" at bounding box center [910, 701] width 45 height 26
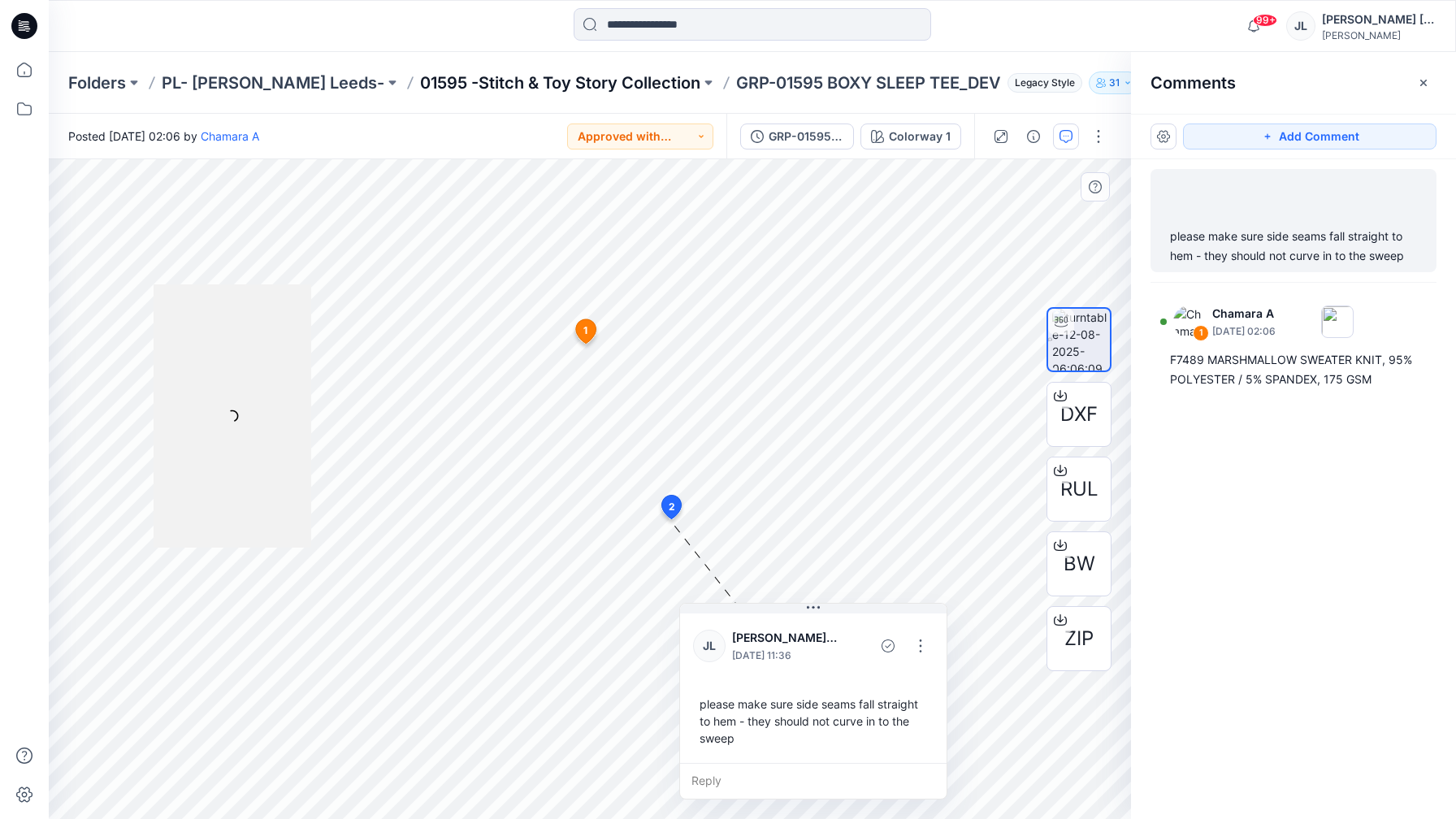
click at [546, 83] on p "01595 -Stitch & Toy Story Collection" at bounding box center [560, 83] width 280 height 22
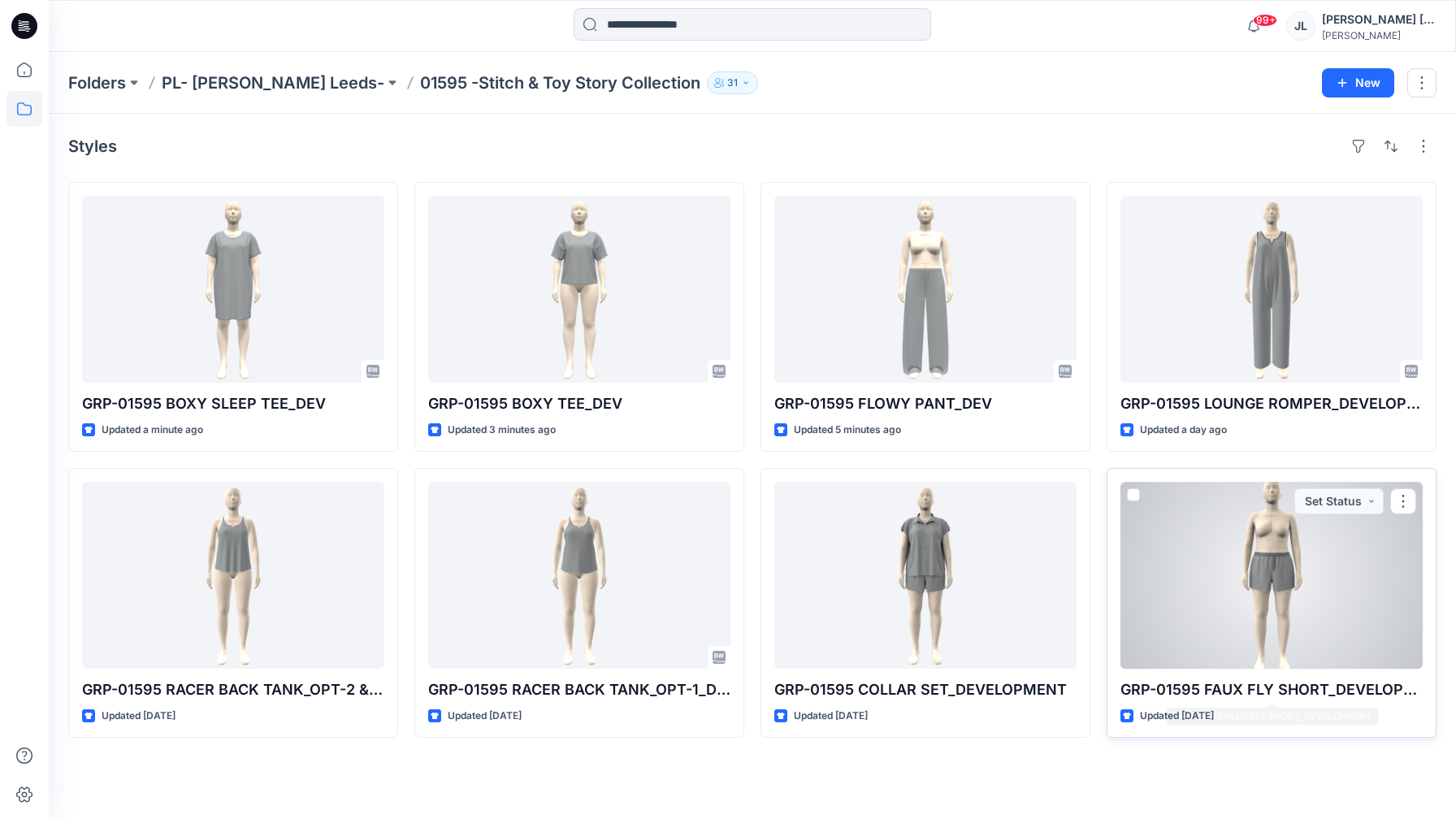
click at [1290, 709] on div "Updated [DATE]" at bounding box center [1271, 717] width 302 height 17
click at [1278, 656] on div at bounding box center [1271, 575] width 302 height 187
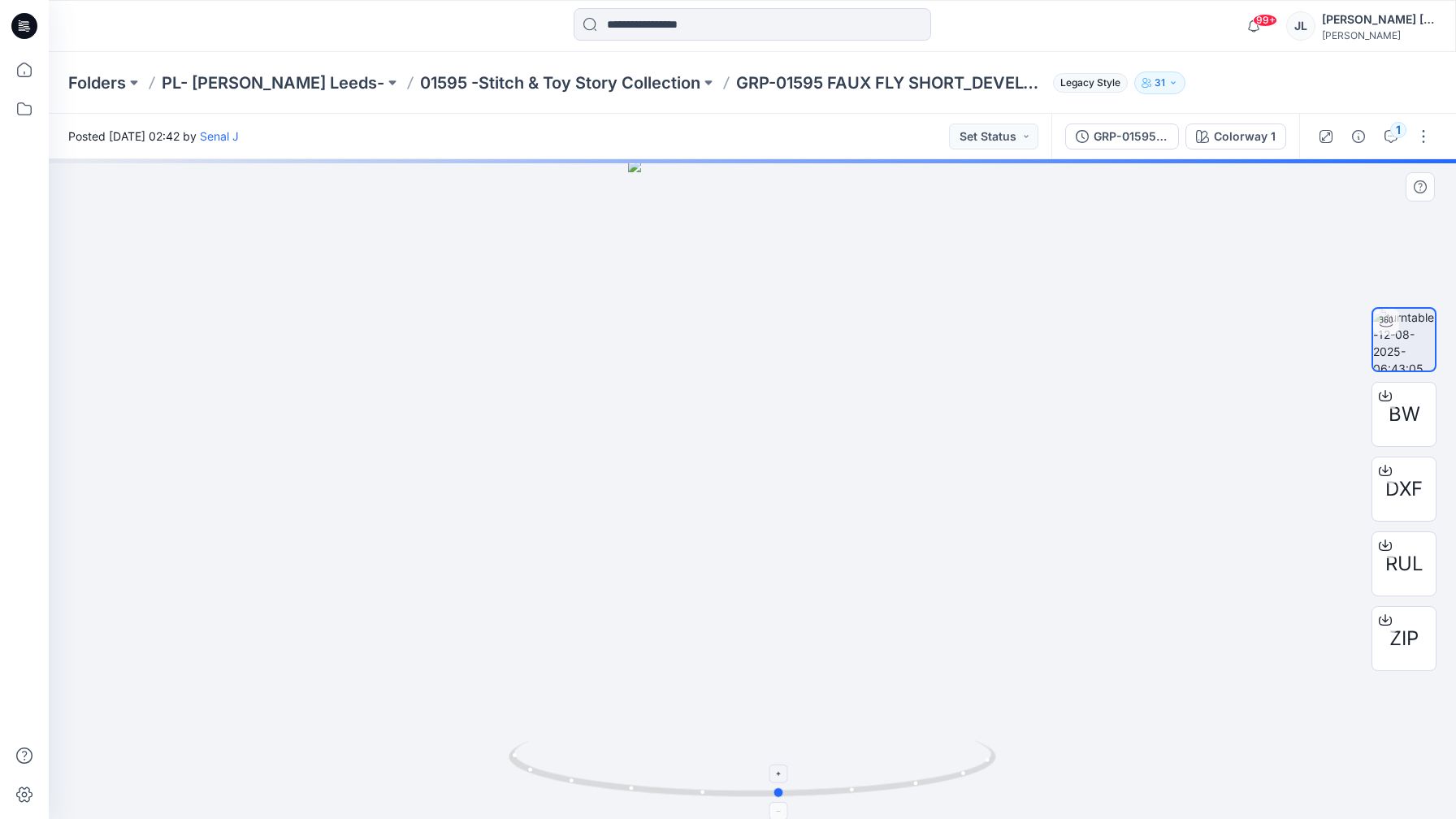
drag, startPoint x: 802, startPoint y: 791, endPoint x: 822, endPoint y: 759, distance: 37.7
click at [822, 759] on icon at bounding box center [753, 771] width 491 height 61
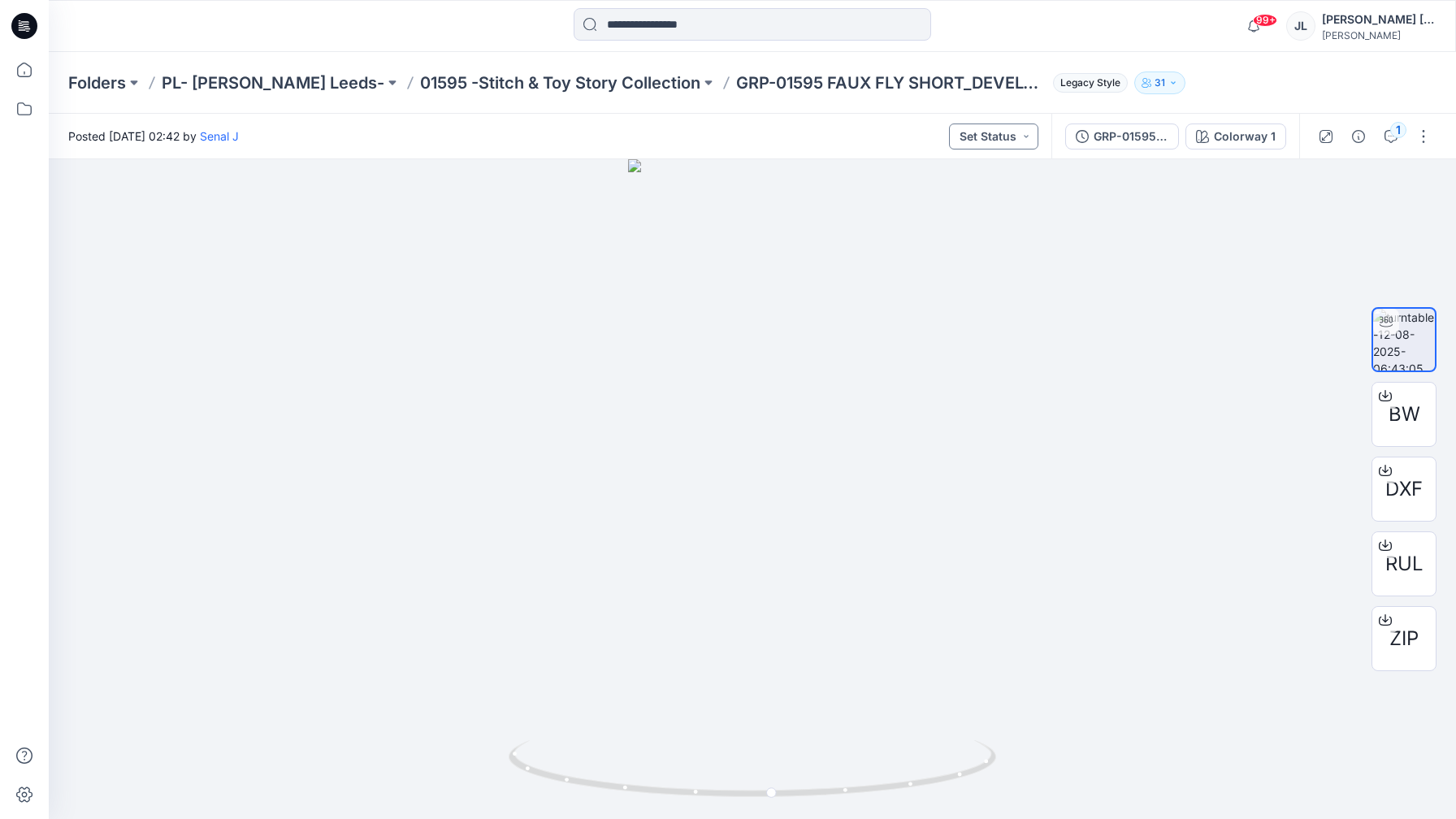
click at [970, 135] on button "Set Status" at bounding box center [993, 137] width 89 height 26
click at [933, 212] on p "Approved" at bounding box center [953, 212] width 52 height 22
click at [496, 75] on p "01595 -Stitch & Toy Story Collection" at bounding box center [560, 83] width 280 height 22
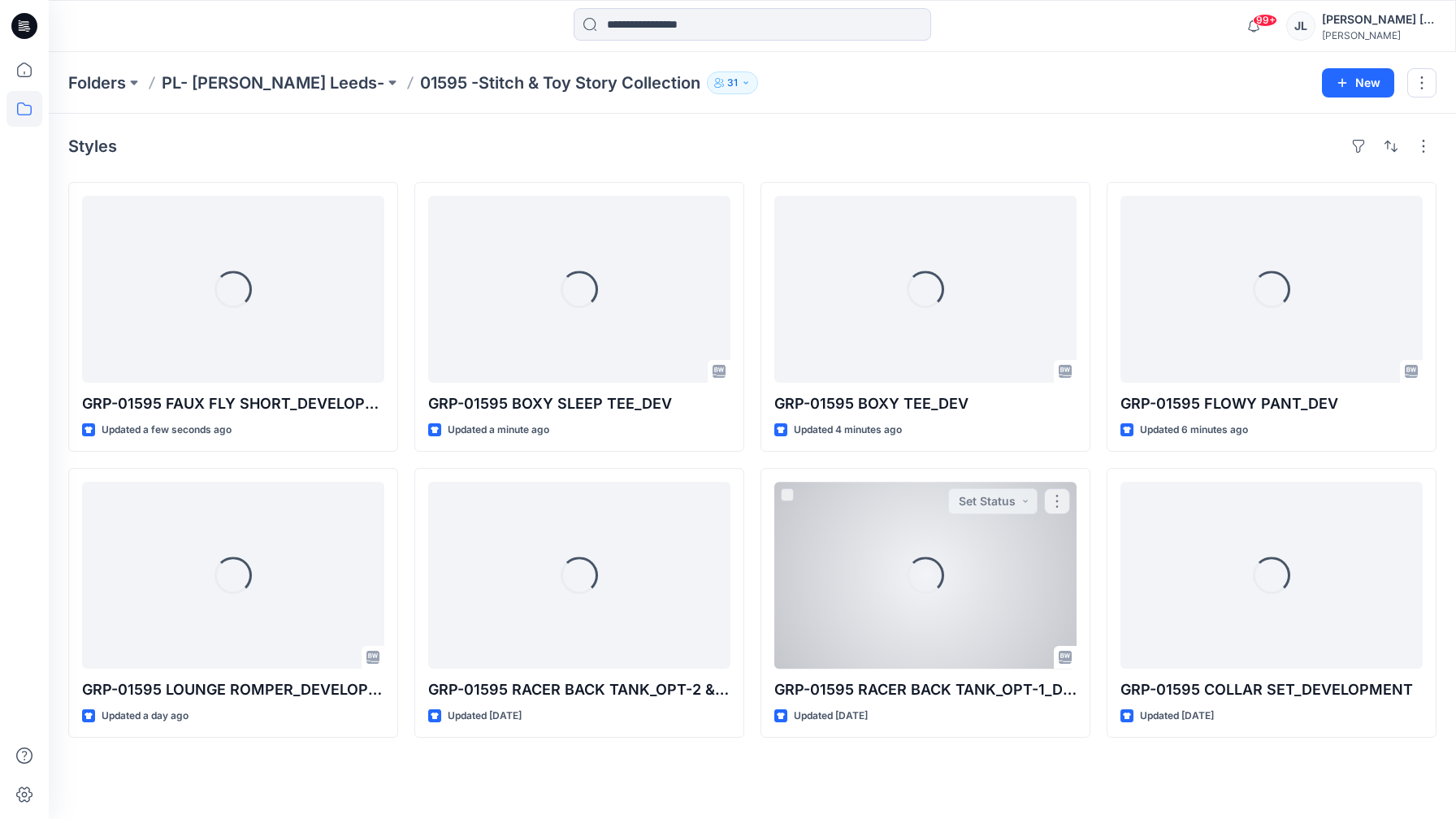
click at [802, 565] on div "Loading..." at bounding box center [925, 575] width 302 height 187
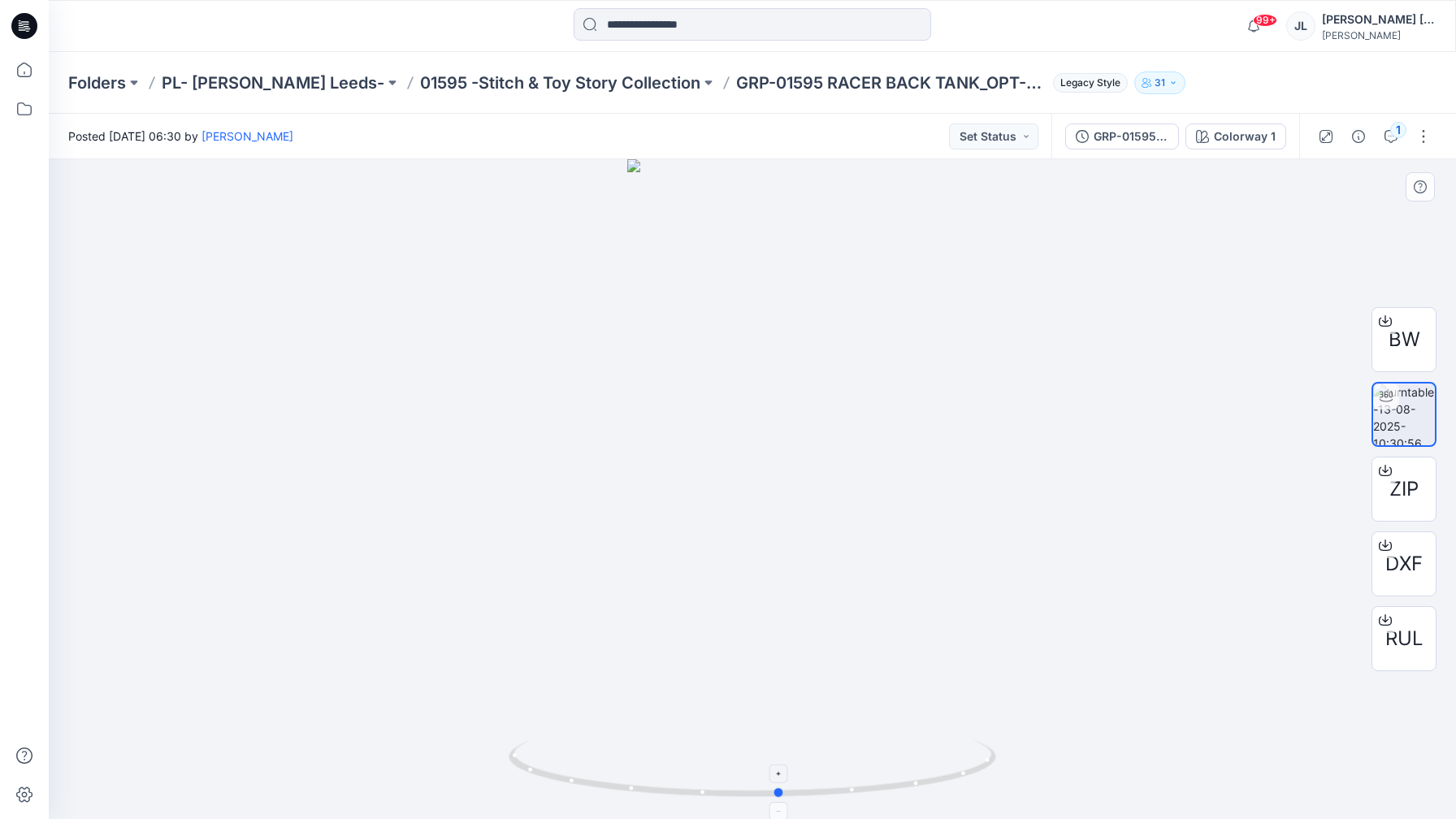
drag, startPoint x: 655, startPoint y: 785, endPoint x: 682, endPoint y: 753, distance: 41.9
click at [682, 753] on icon at bounding box center [753, 771] width 491 height 61
click at [980, 126] on button "Set Status" at bounding box center [993, 137] width 89 height 26
click at [961, 211] on p "Approved" at bounding box center [953, 212] width 52 height 22
click at [589, 75] on p "01595 -Stitch & Toy Story Collection" at bounding box center [560, 83] width 280 height 22
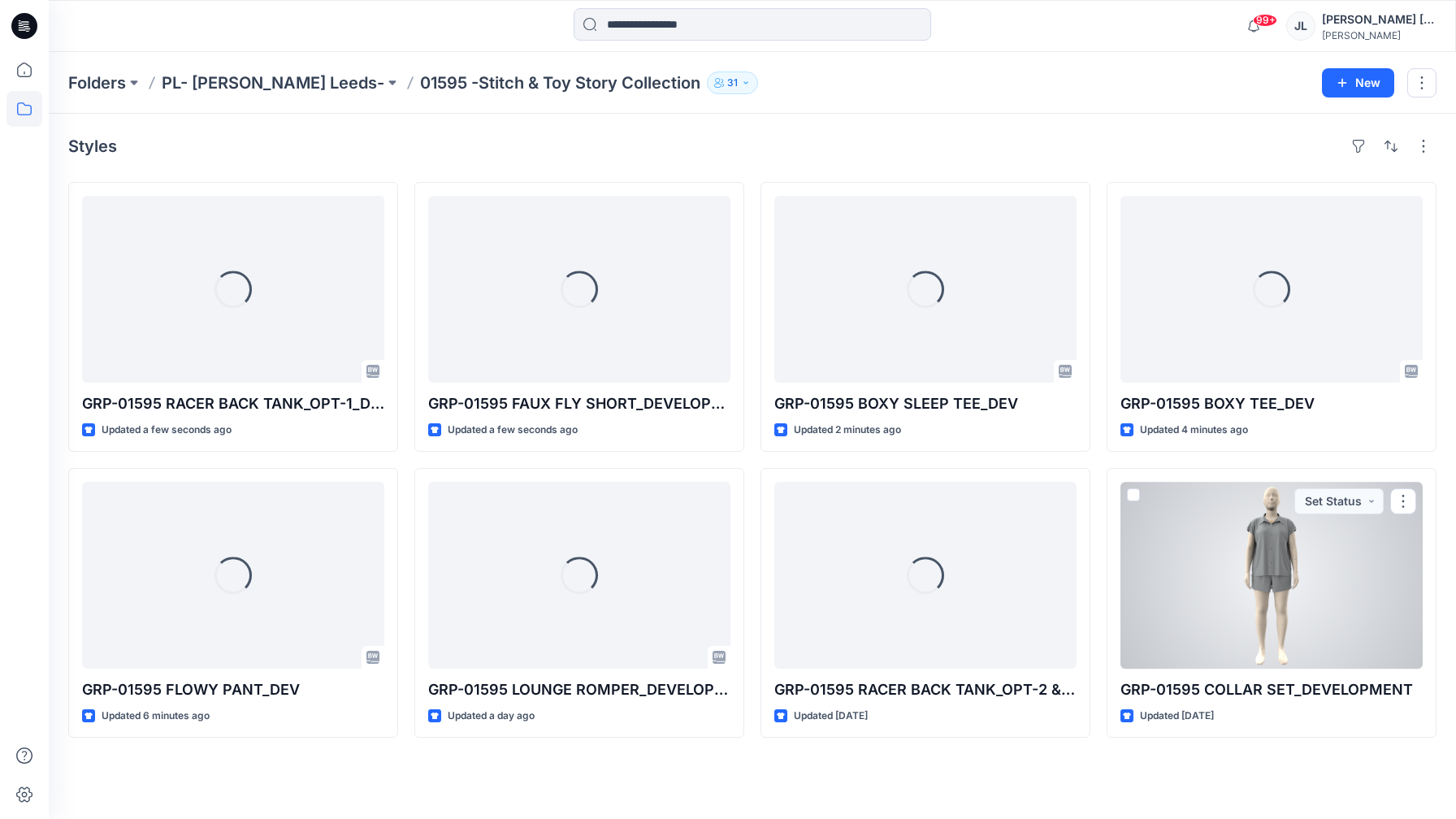
click at [1273, 599] on div at bounding box center [1271, 575] width 302 height 187
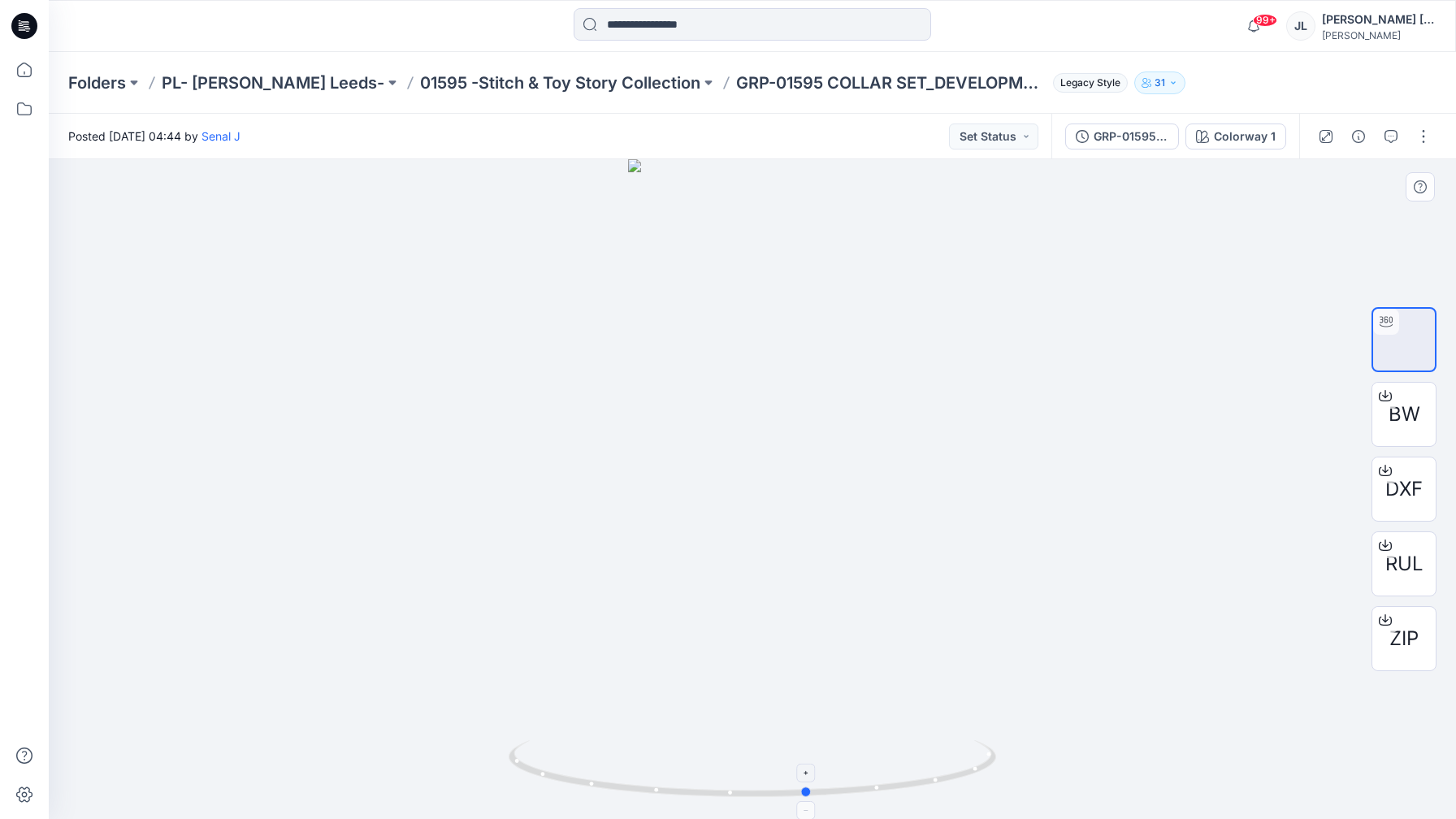
drag, startPoint x: 551, startPoint y: 778, endPoint x: 608, endPoint y: 748, distance: 64.4
click at [608, 748] on icon at bounding box center [753, 771] width 491 height 61
click at [1003, 139] on button "Set Status" at bounding box center [993, 137] width 89 height 26
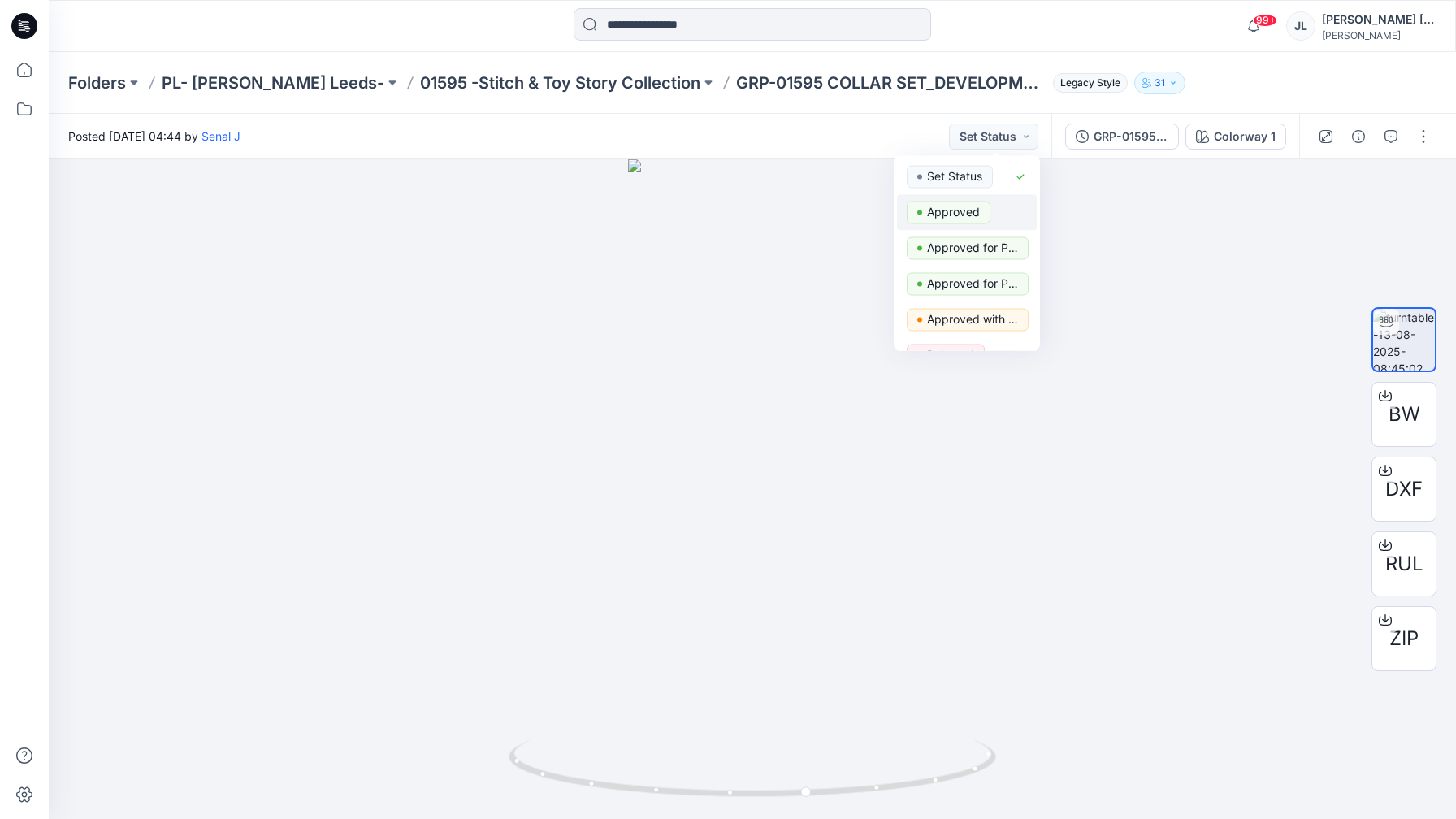
click at [960, 212] on p "Approved" at bounding box center [953, 212] width 52 height 22
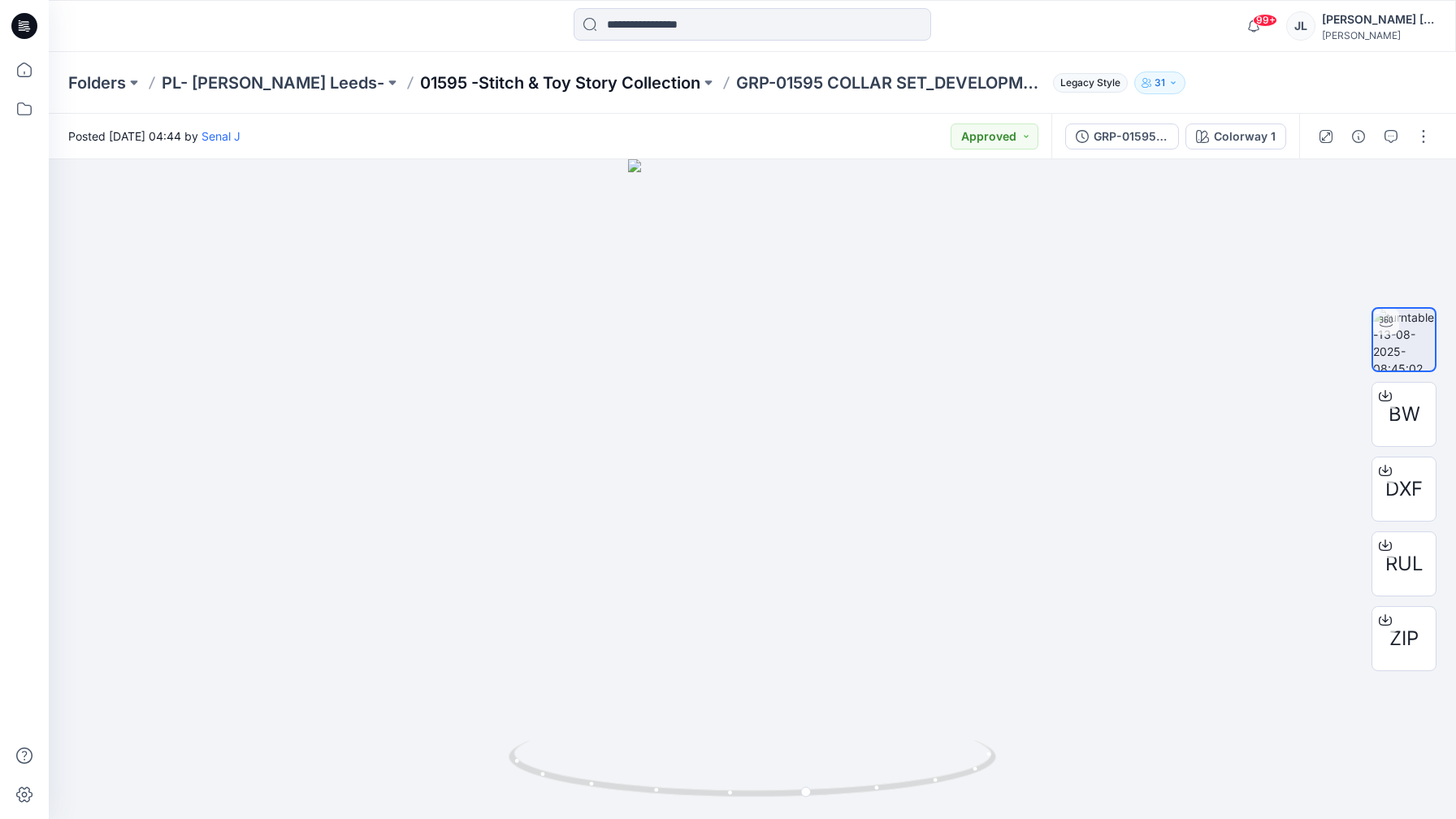
click at [476, 79] on p "01595 -Stitch & Toy Story Collection" at bounding box center [560, 83] width 280 height 22
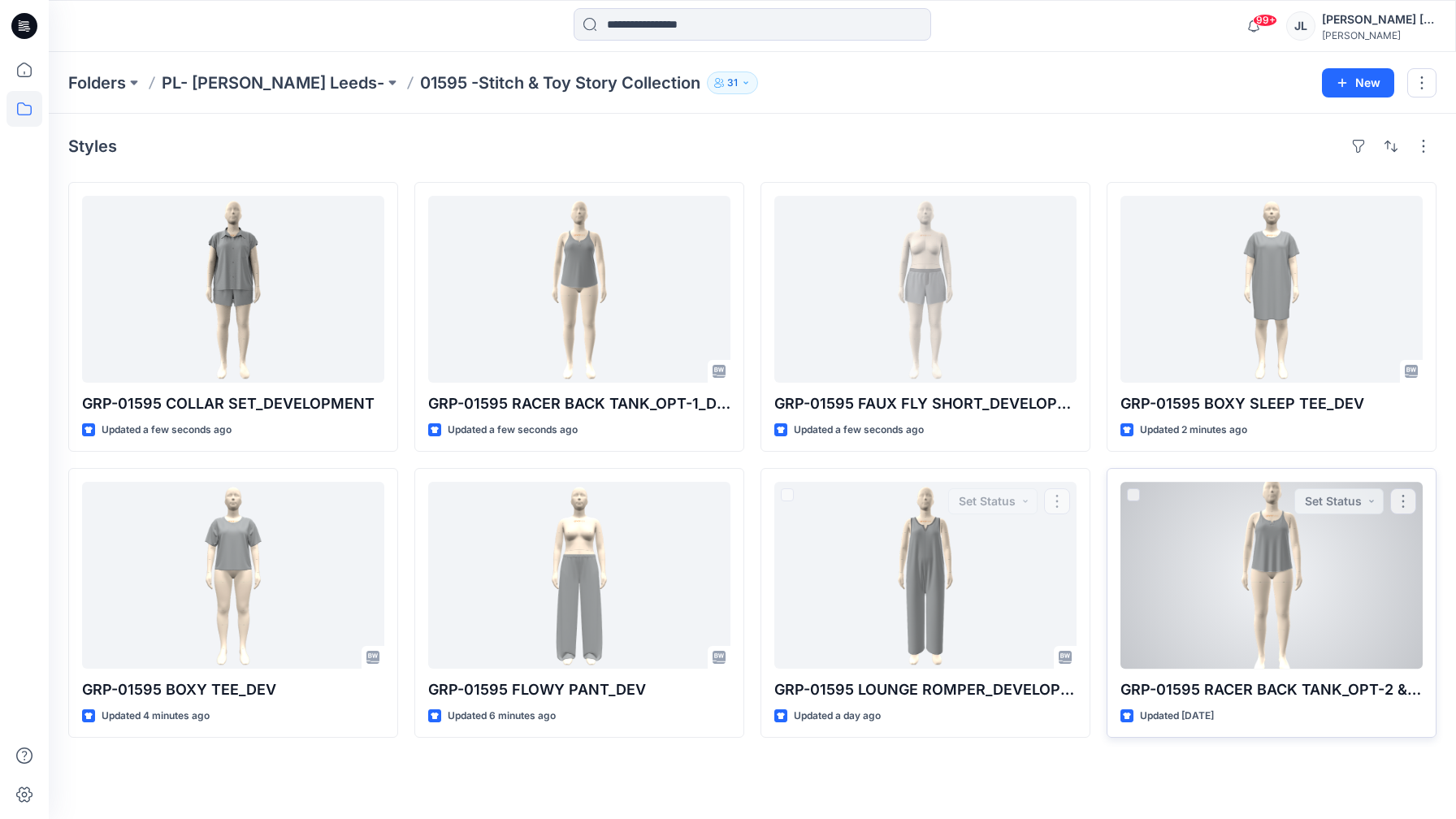
click at [1260, 552] on div at bounding box center [1271, 575] width 302 height 187
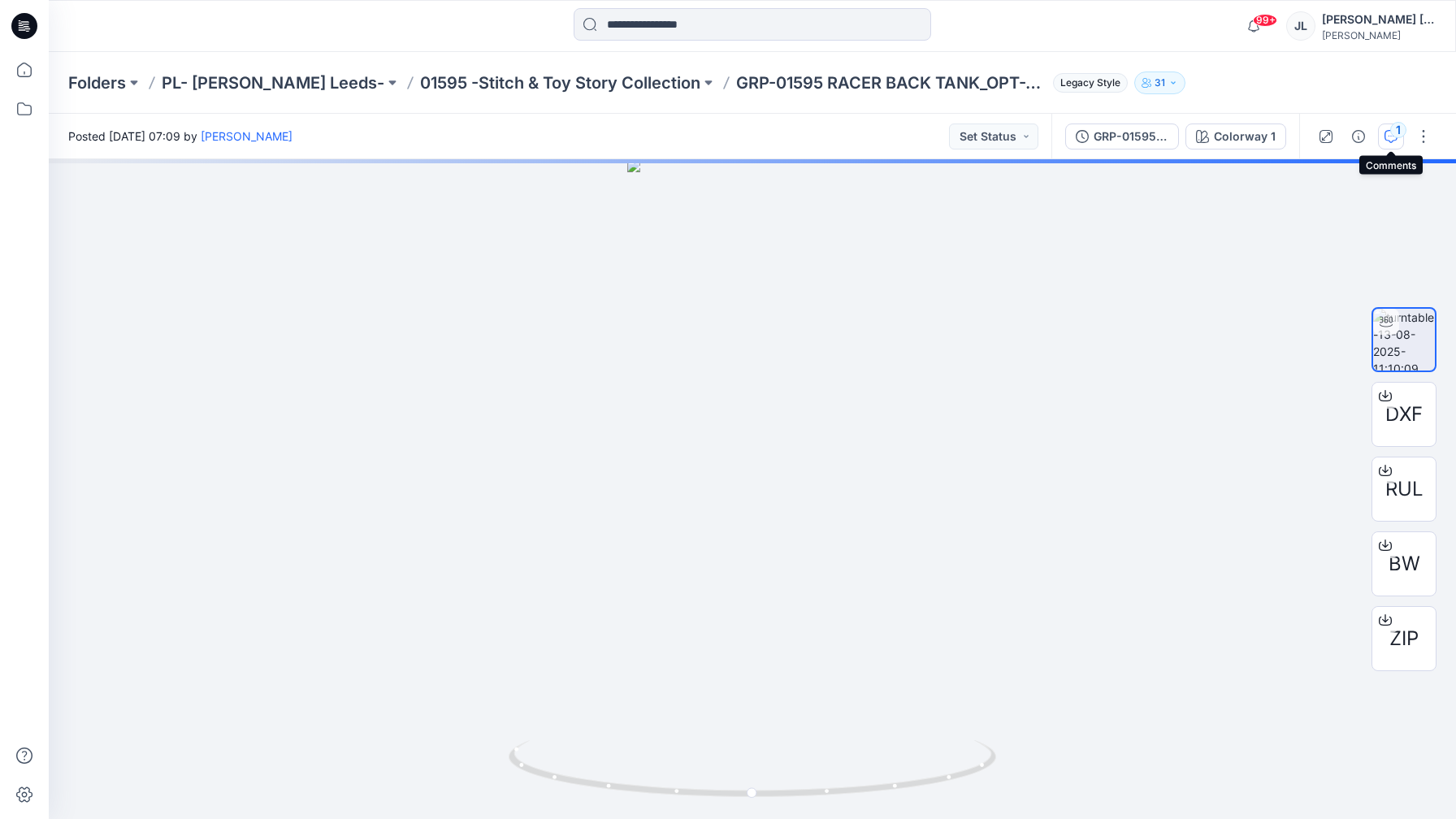
click at [1384, 128] on button "1" at bounding box center [1391, 137] width 26 height 26
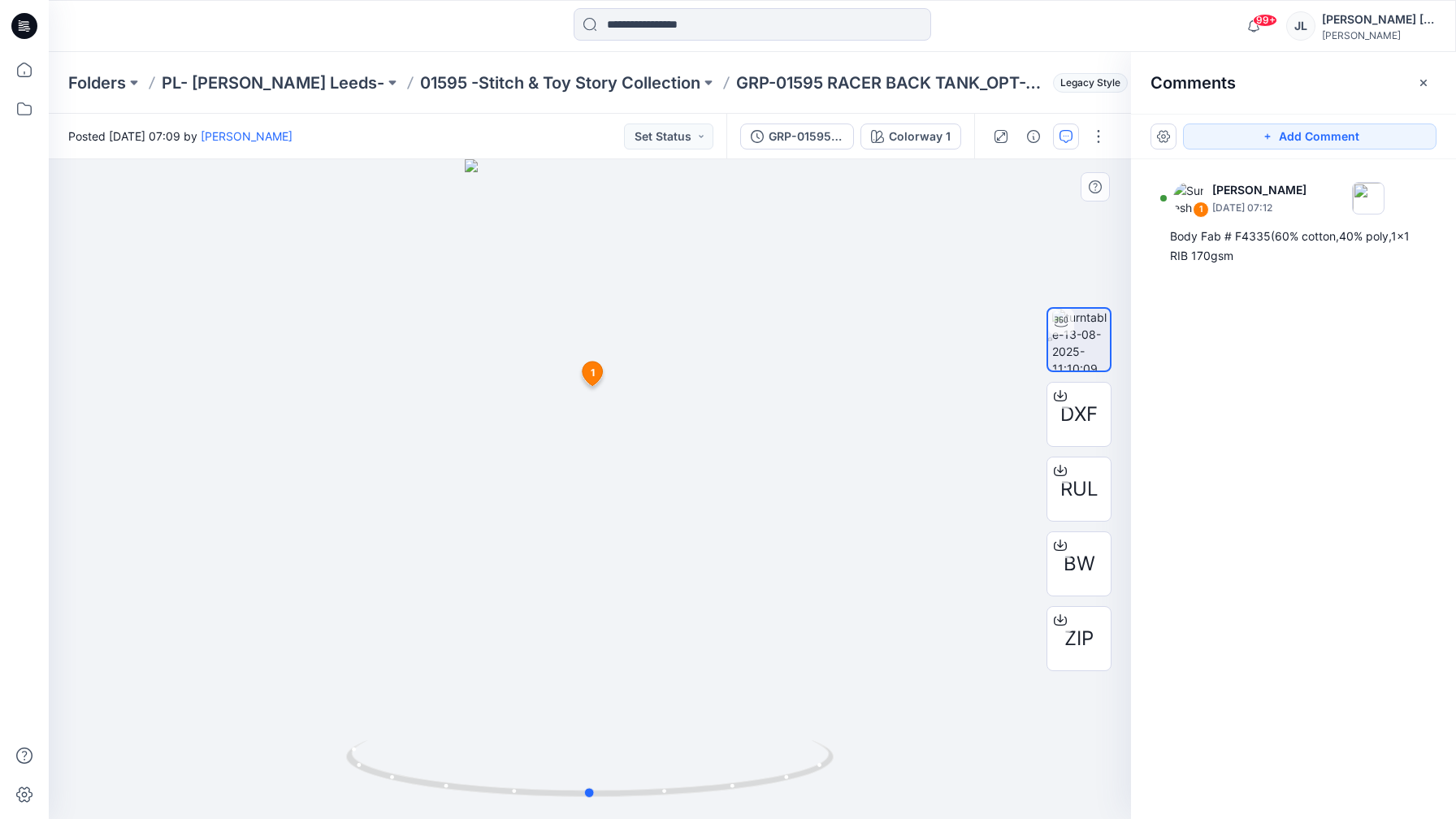
click at [748, 661] on div at bounding box center [590, 489] width 1082 height 660
drag, startPoint x: 636, startPoint y: 779, endPoint x: 685, endPoint y: 760, distance: 52.6
click at [685, 760] on icon at bounding box center [591, 771] width 491 height 61
click at [695, 127] on button "Set Status" at bounding box center [668, 137] width 89 height 26
click at [633, 205] on p "Approved" at bounding box center [628, 212] width 52 height 22
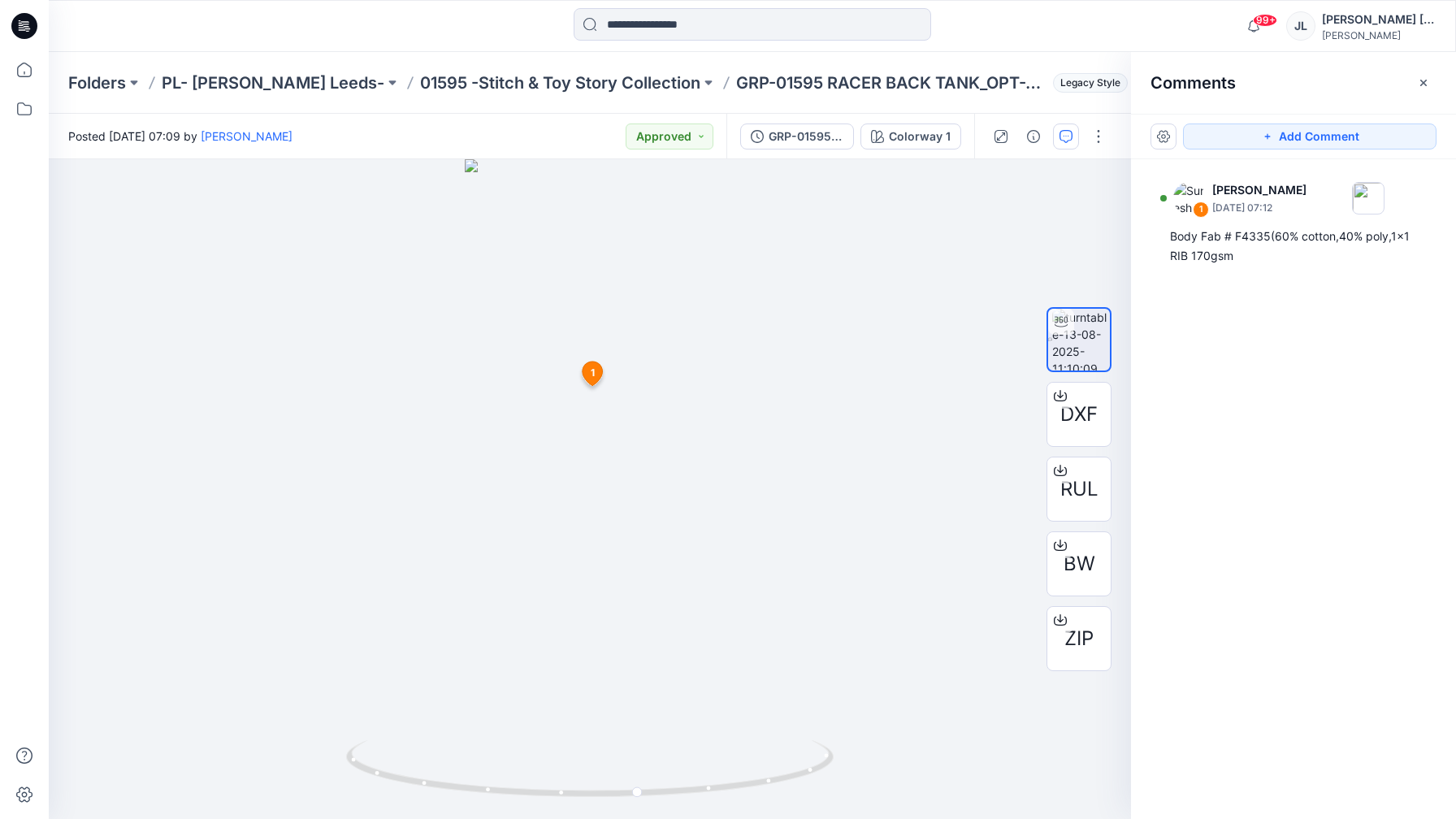
click at [592, 70] on div "Folders PL- [PERSON_NAME] Leeds- 01595 -Stitch & Toy Story Collection GRP-01595…" at bounding box center [753, 83] width 1407 height 62
click at [589, 78] on p "01595 -Stitch & Toy Story Collection" at bounding box center [560, 83] width 280 height 22
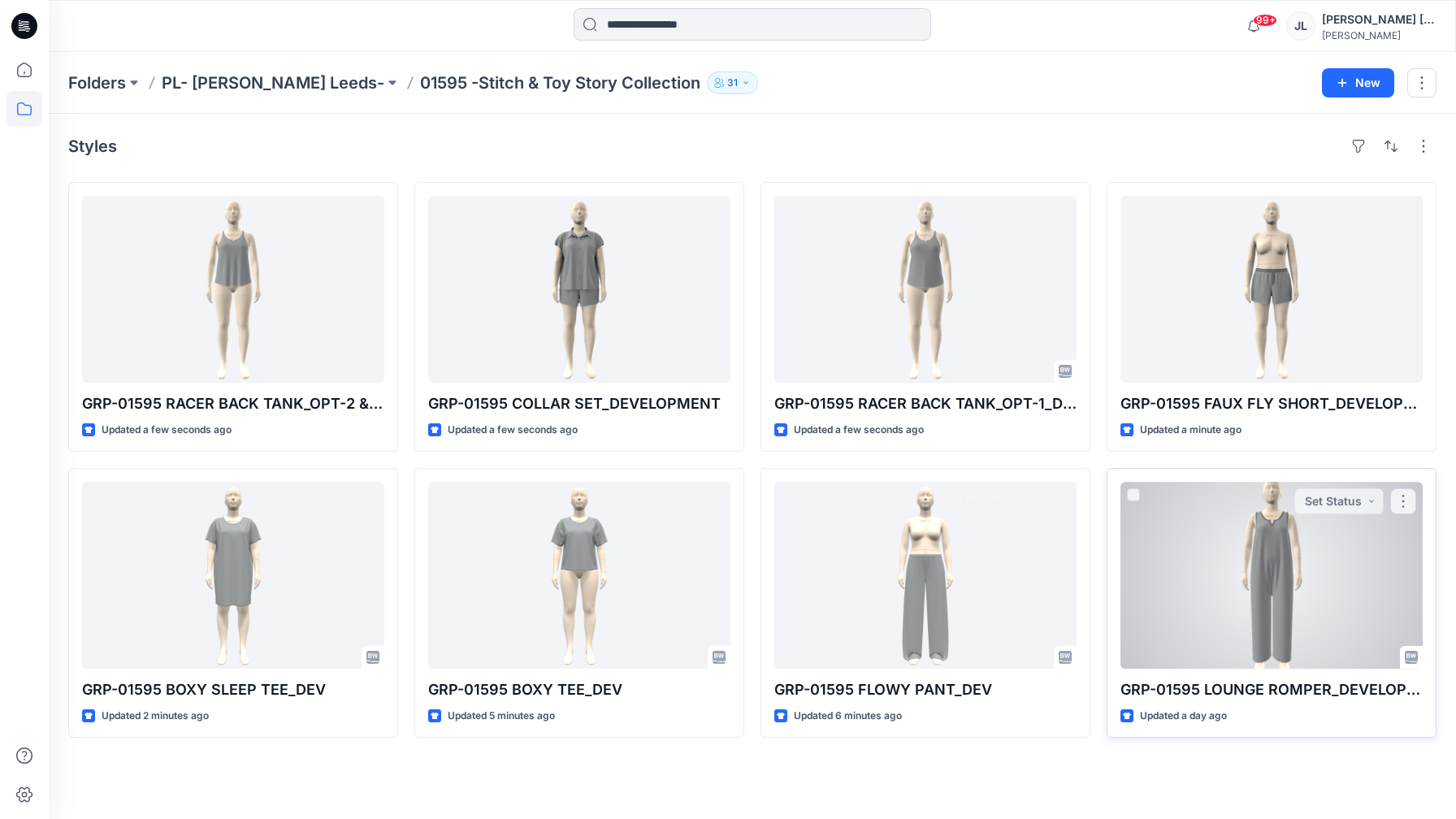
click at [1193, 625] on div at bounding box center [1271, 575] width 302 height 187
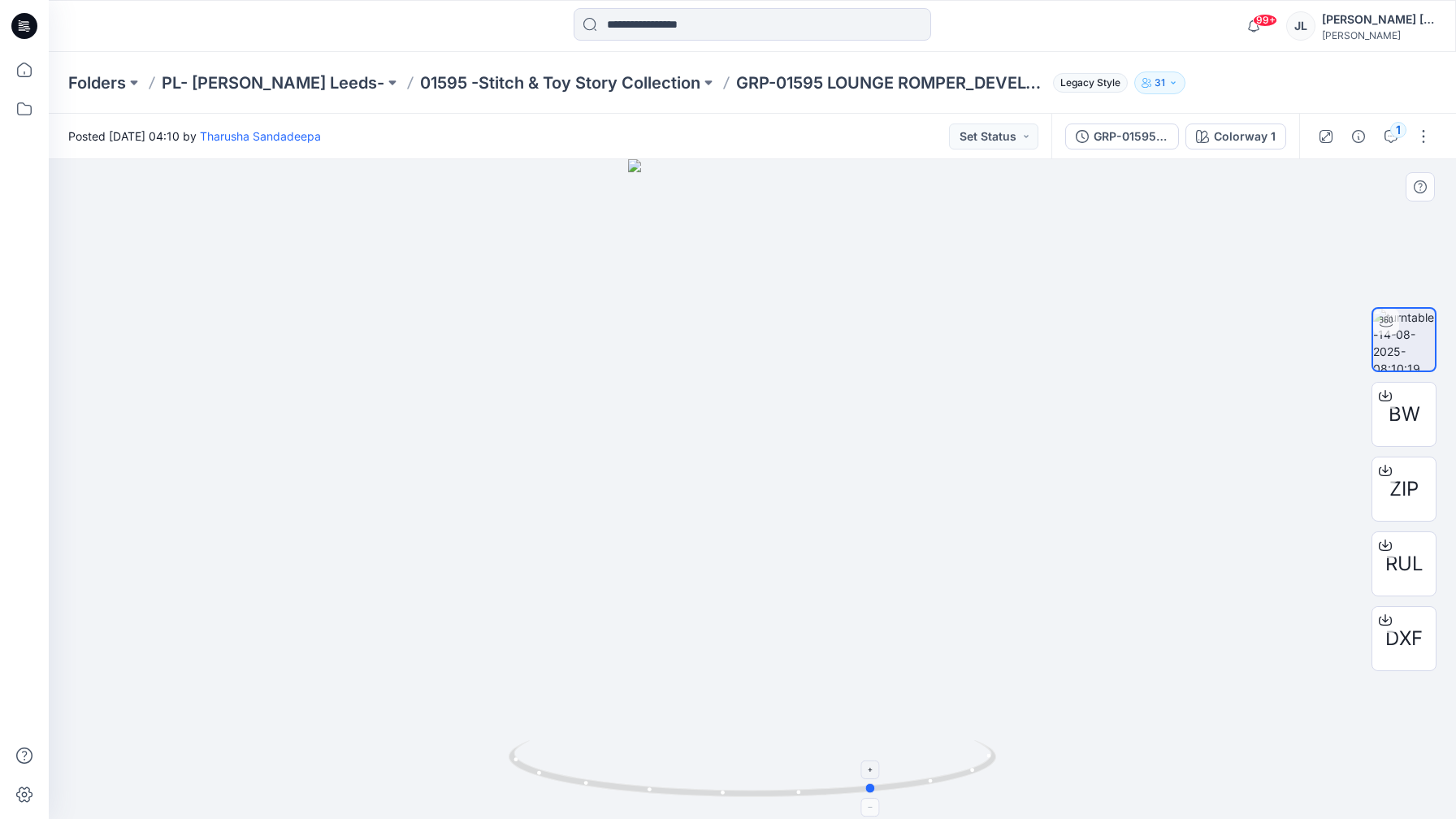
drag, startPoint x: 824, startPoint y: 797, endPoint x: 946, endPoint y: 797, distance: 122.0
click at [946, 797] on icon at bounding box center [753, 771] width 491 height 61
click at [1392, 139] on icon "button" at bounding box center [1391, 136] width 13 height 13
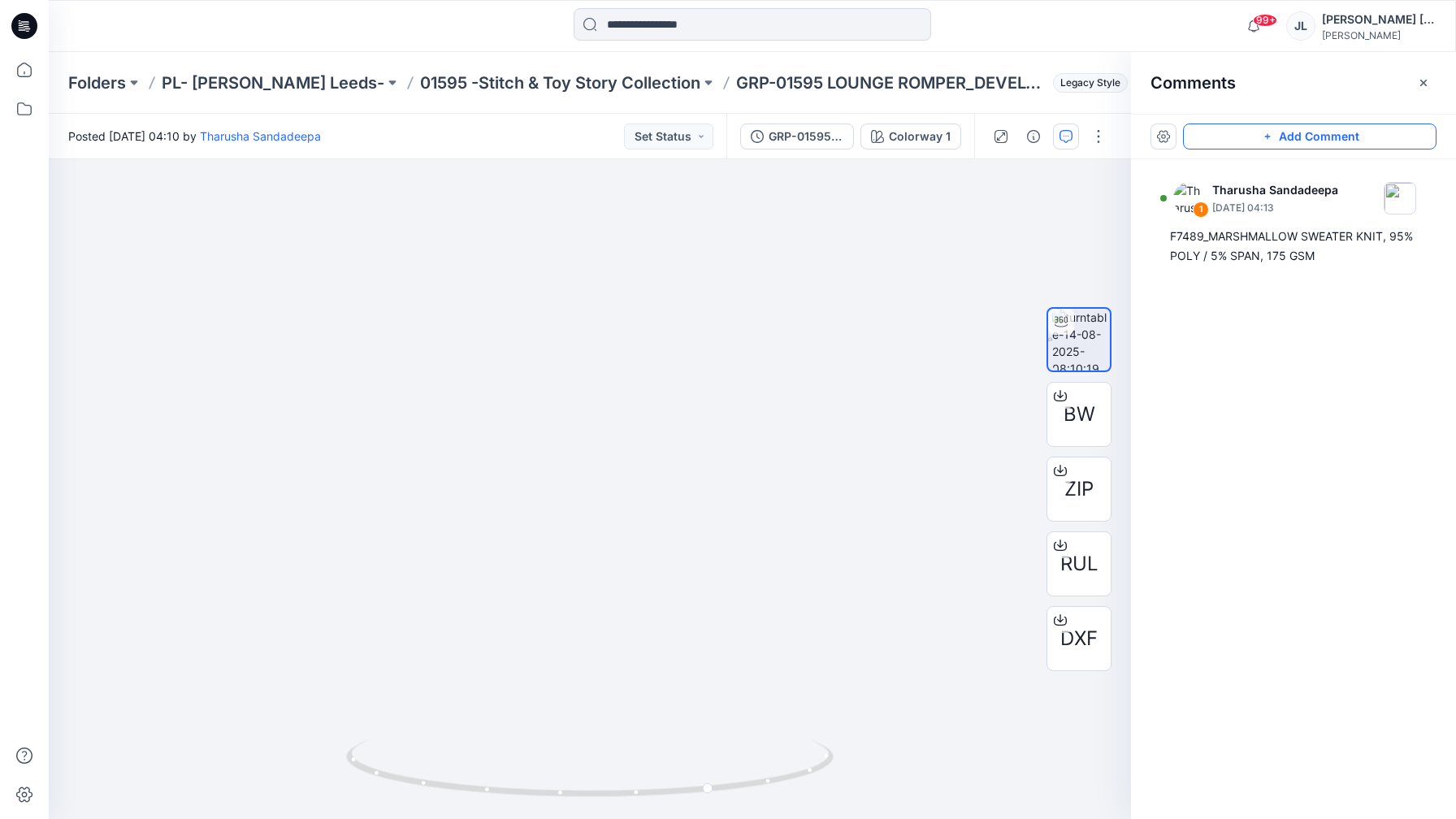
click at [1314, 136] on button "Add Comment" at bounding box center [1309, 137] width 254 height 26
click at [551, 314] on div "2" at bounding box center [590, 489] width 1082 height 660
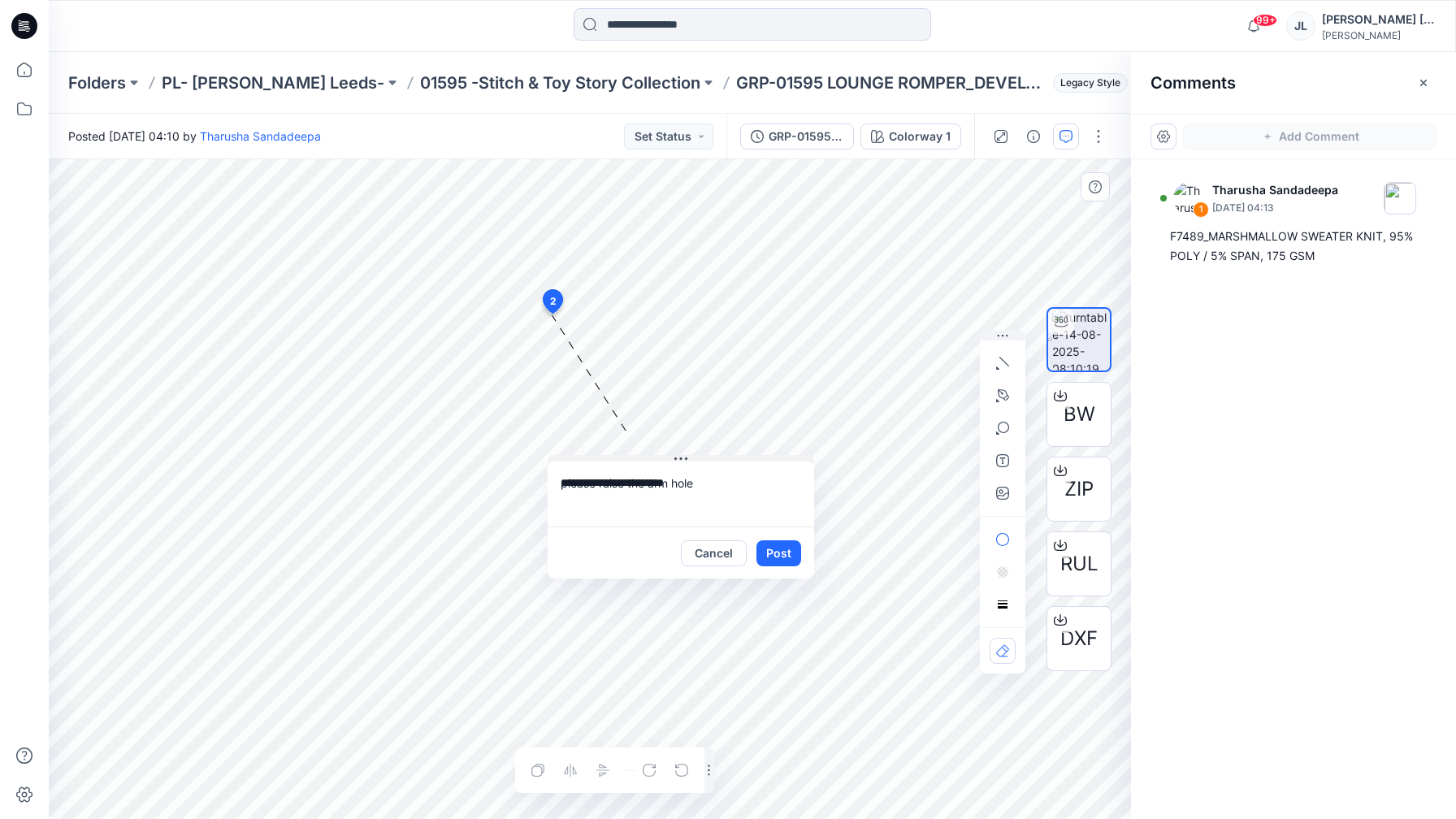
drag, startPoint x: 676, startPoint y: 326, endPoint x: 691, endPoint y: 452, distance: 126.9
click at [691, 455] on button at bounding box center [681, 459] width 267 height 9
click at [719, 486] on textarea "**********" at bounding box center [675, 487] width 267 height 65
type textarea "**********"
click at [1002, 496] on icon "button" at bounding box center [1002, 493] width 13 height 13
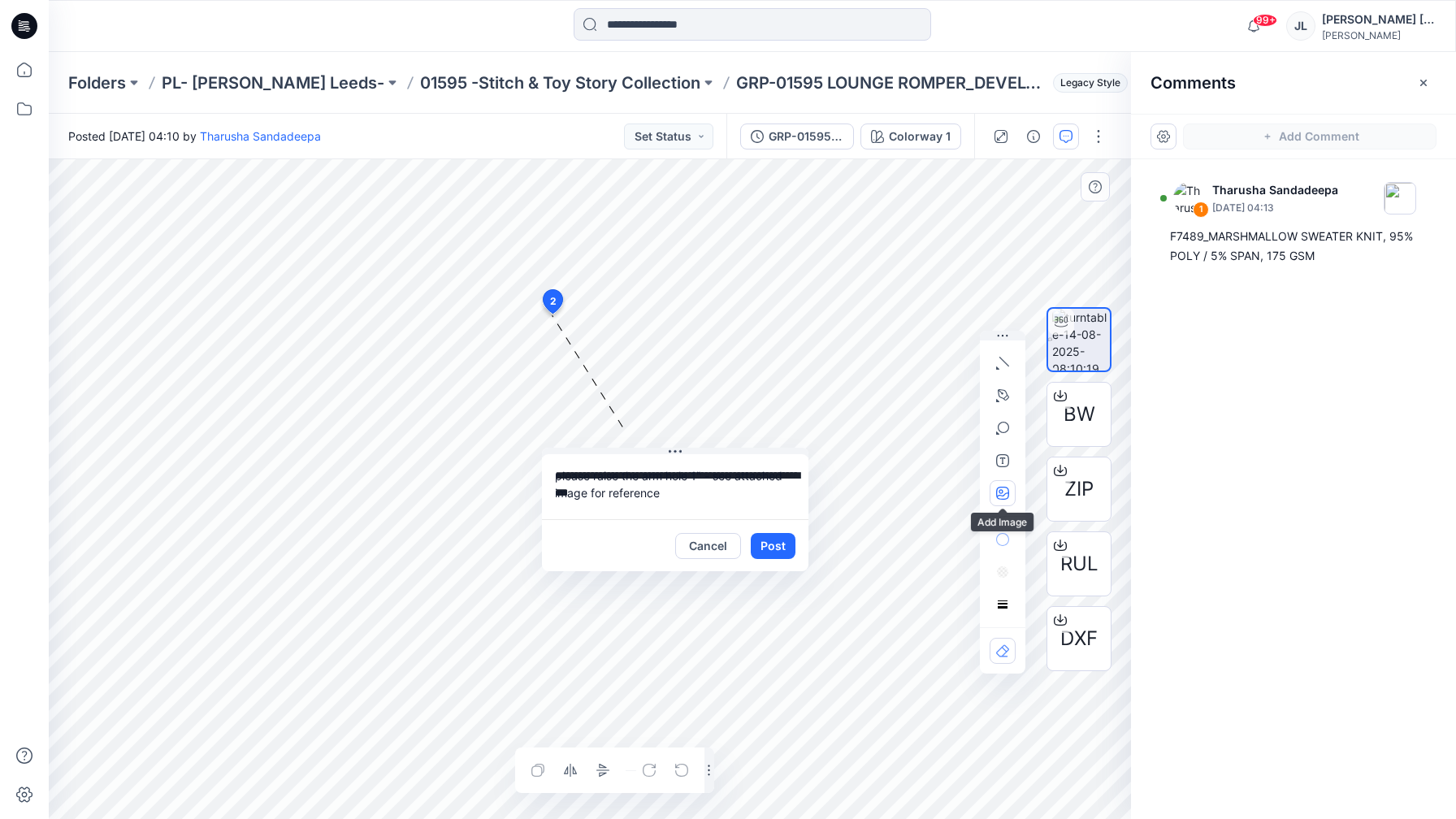
type input"] "**********"
click at [784, 538] on button "Post" at bounding box center [773, 546] width 45 height 26
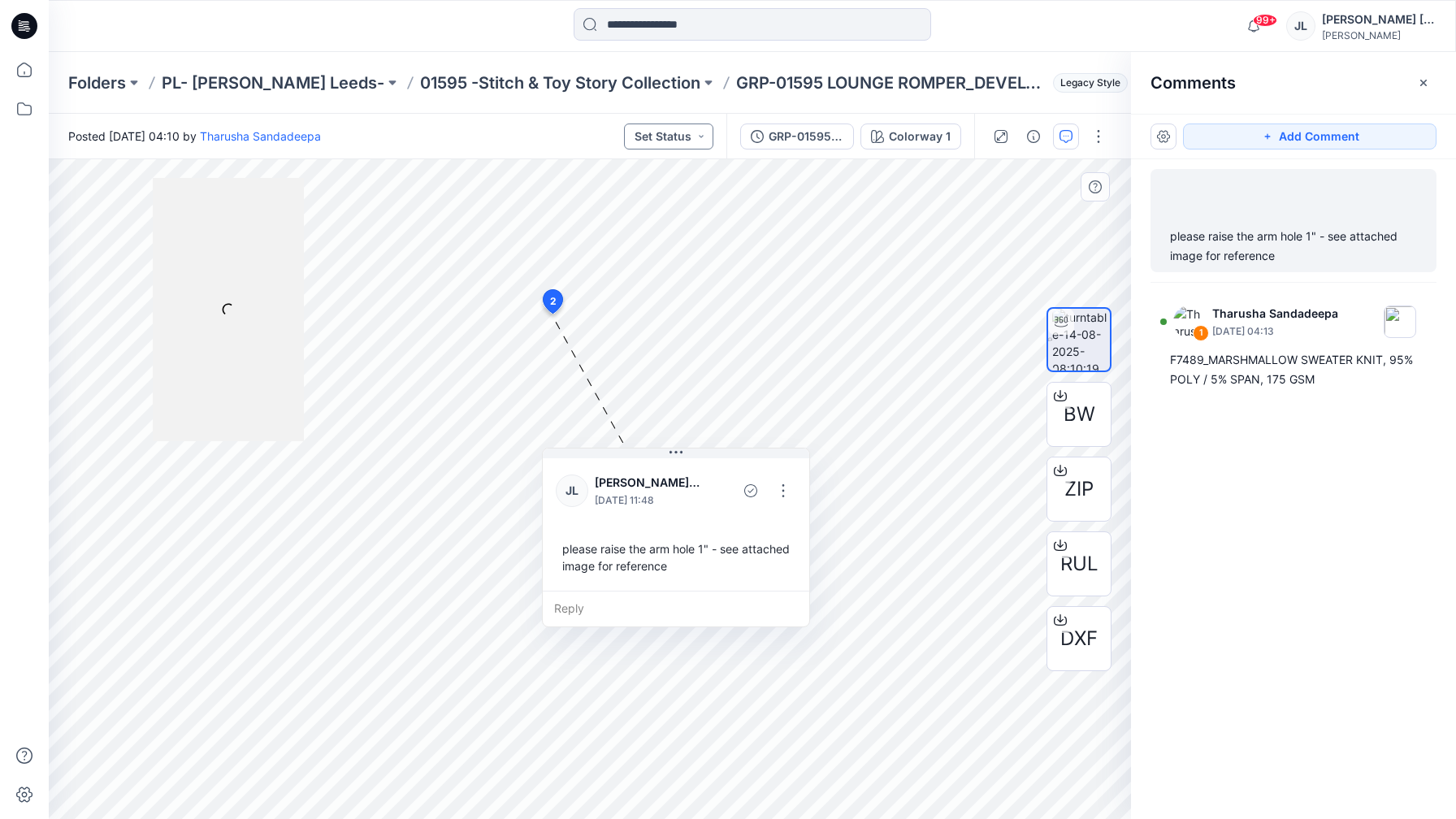
click at [671, 137] on button "Set Status" at bounding box center [668, 137] width 89 height 26
click at [642, 341] on button "Rejected" at bounding box center [642, 356] width 139 height 36
click at [435, 79] on p "01595 -Stitch & Toy Story Collection" at bounding box center [560, 83] width 280 height 22
